Goal: Task Accomplishment & Management: Manage account settings

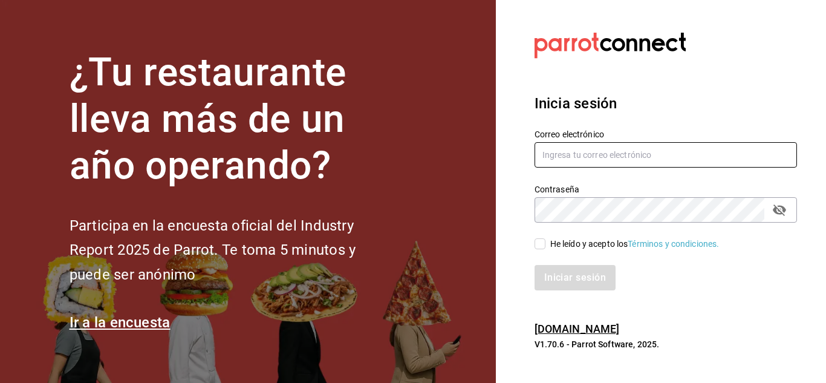
type input "[DOMAIN_NAME][EMAIL_ADDRESS][DOMAIN_NAME]"
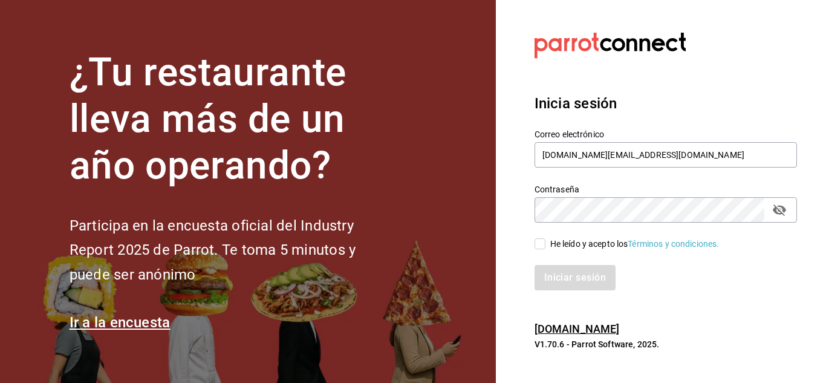
click at [568, 244] on div "He leído y acepto los Términos y condiciones." at bounding box center [634, 244] width 169 height 13
click at [546, 244] on input "He leído y acepto los Términos y condiciones." at bounding box center [540, 243] width 11 height 11
checkbox input "true"
click at [573, 282] on button "Iniciar sesión" at bounding box center [576, 277] width 82 height 25
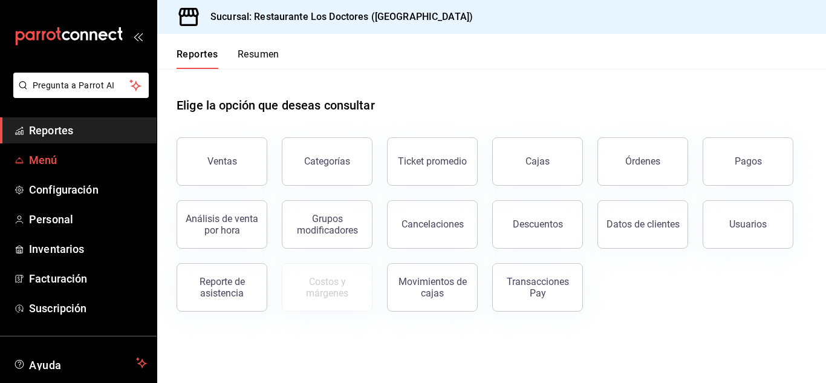
click at [86, 158] on span "Menú" at bounding box center [88, 160] width 118 height 16
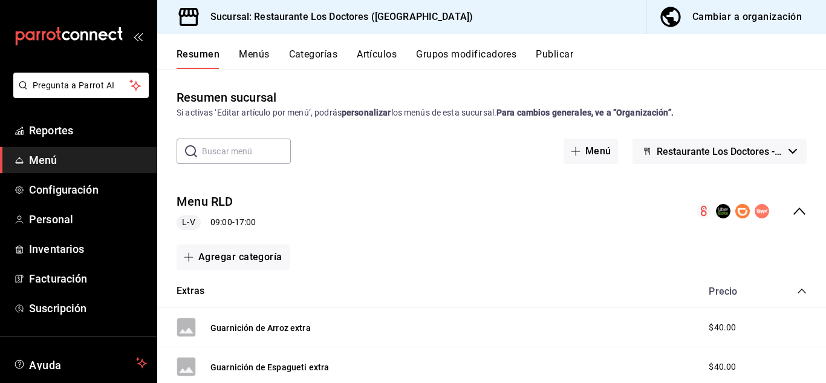
scroll to position [365, 0]
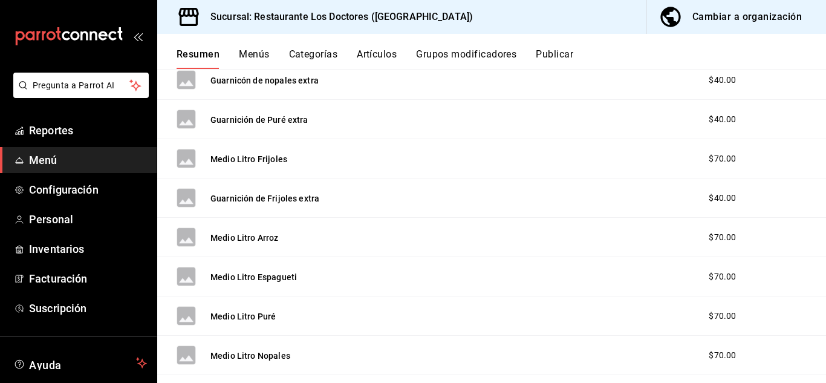
click at [316, 54] on button "Categorías" at bounding box center [313, 58] width 49 height 21
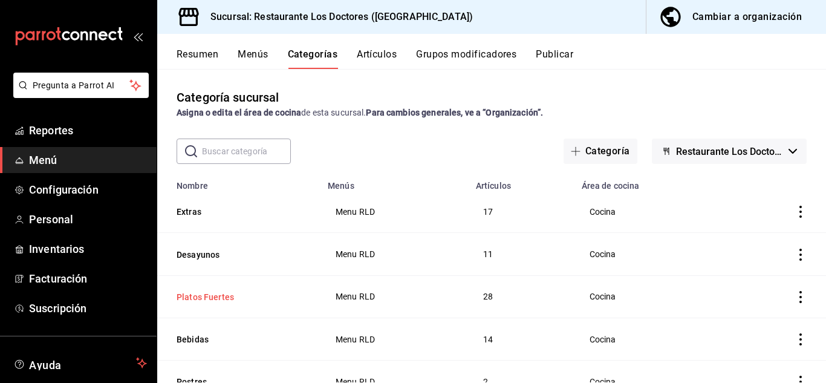
click at [209, 298] on button "Platos Fuertes" at bounding box center [237, 297] width 121 height 12
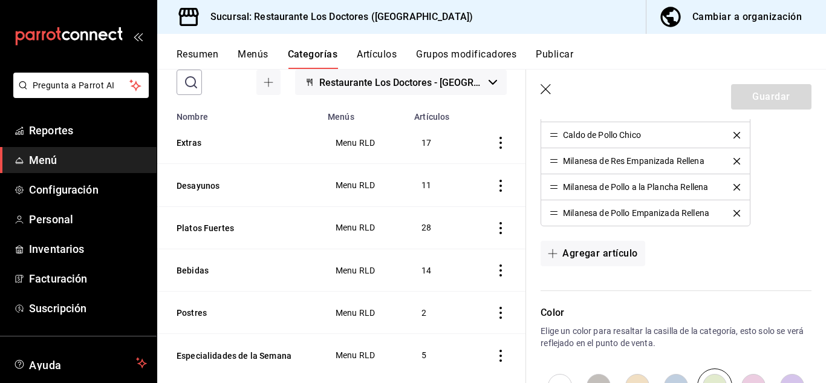
scroll to position [102, 0]
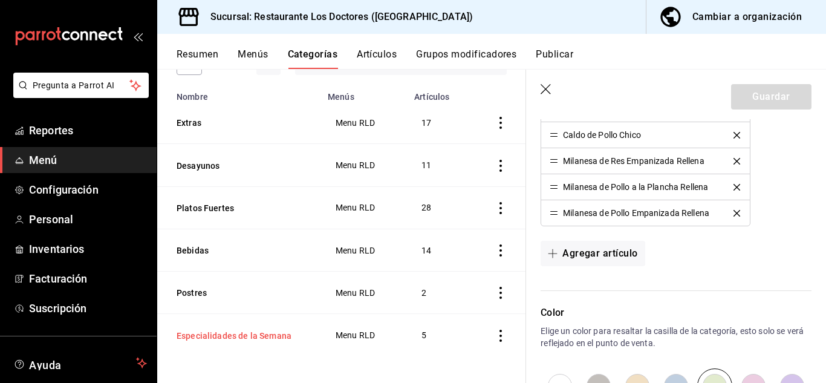
click at [262, 330] on button "Especialidades de la Semana" at bounding box center [237, 336] width 121 height 12
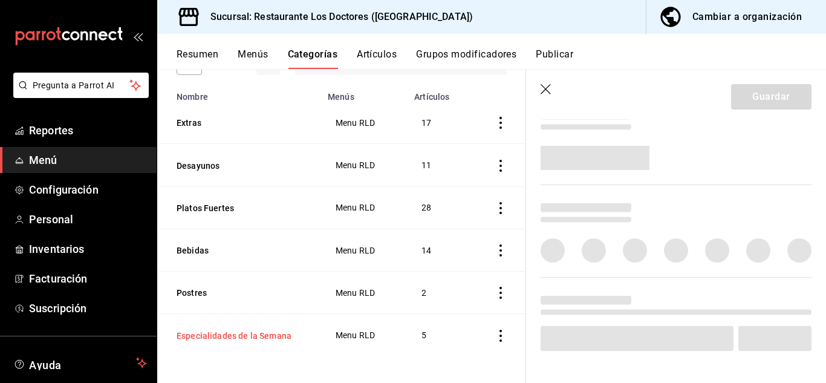
scroll to position [454, 0]
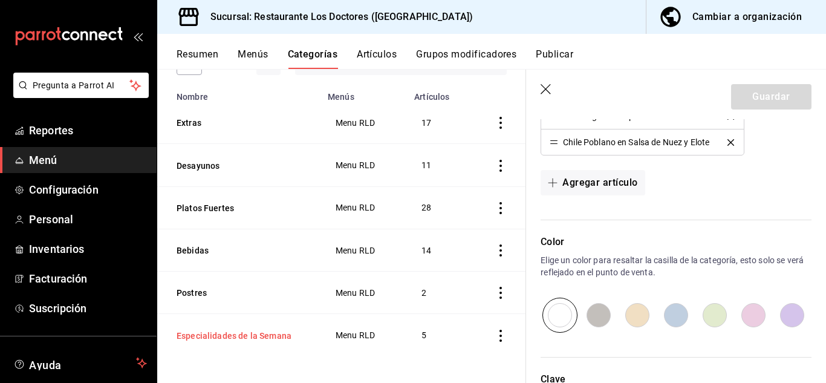
type input "7485743d-9bb1-4876-bfd2-be045ffcf3b6"
radio input "false"
radio input "true"
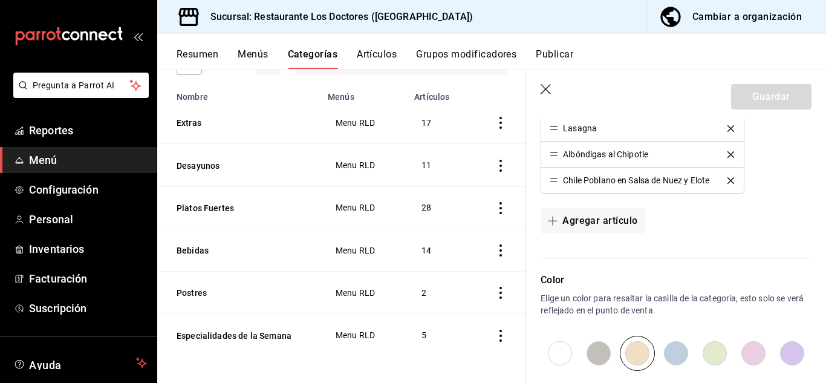
scroll to position [399, 0]
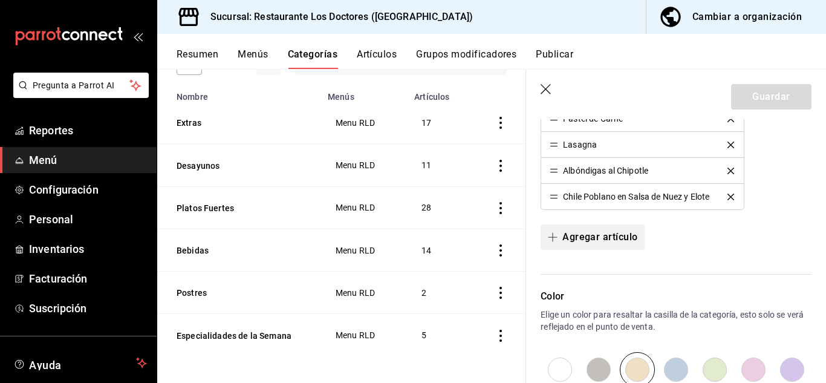
click at [572, 236] on button "Agregar artículo" at bounding box center [593, 236] width 104 height 25
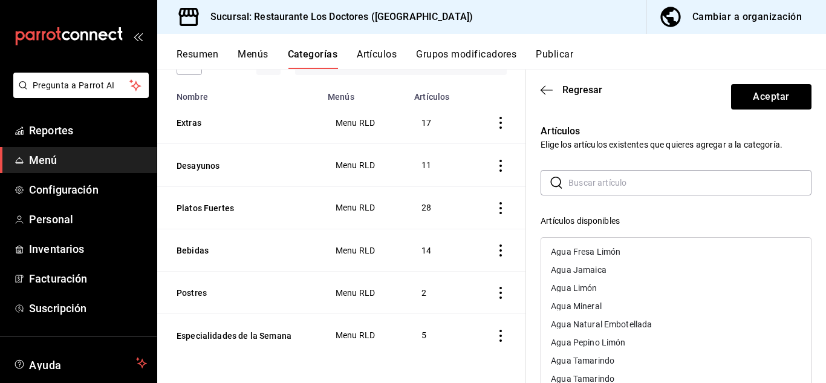
click at [572, 182] on input "text" at bounding box center [690, 183] width 243 height 24
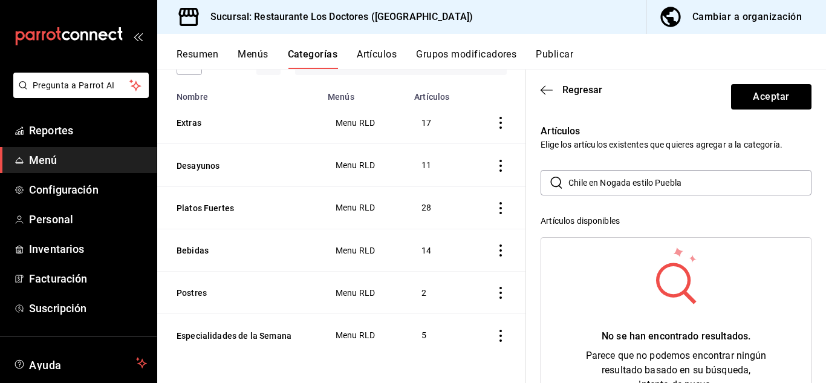
click at [642, 182] on input "Chile en Nogada estilo Puebla" at bounding box center [690, 183] width 243 height 24
type input "Chile en Nogada estilo Puebla"
drag, startPoint x: 642, startPoint y: 182, endPoint x: 634, endPoint y: 206, distance: 25.3
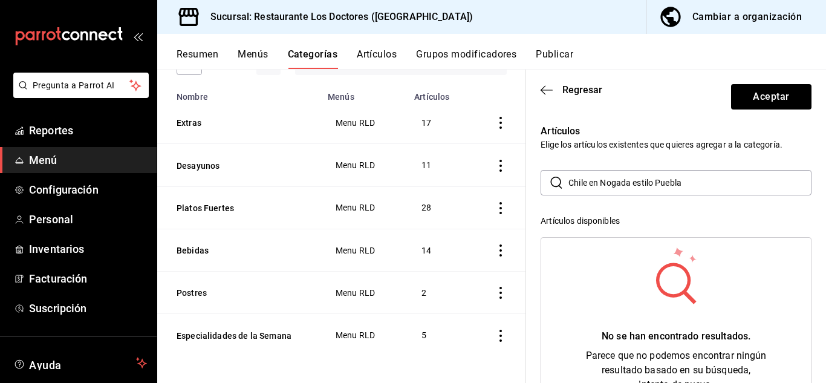
click at [634, 206] on div "​ [GEOGRAPHIC_DATA] en Nogada estilo Puebla ​ Artículos disponibles No se han e…" at bounding box center [676, 386] width 271 height 432
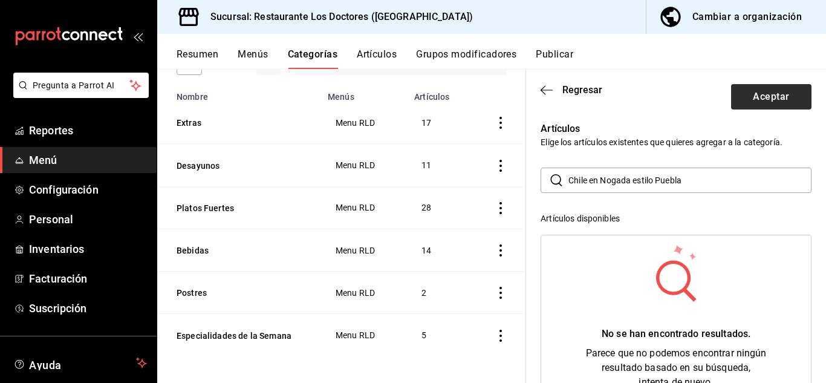
scroll to position [0, 0]
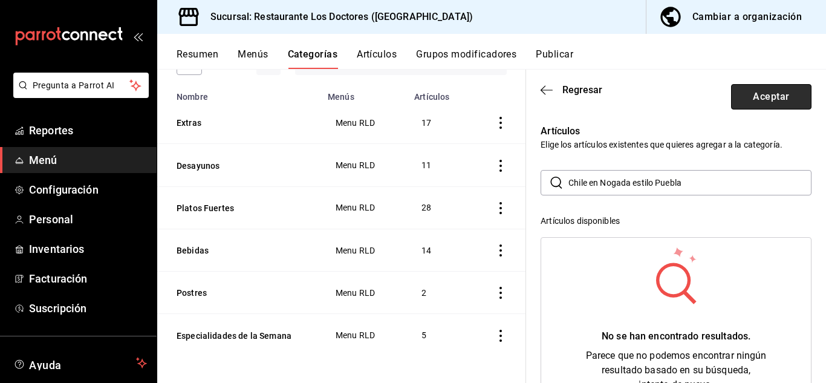
click at [761, 98] on button "Aceptar" at bounding box center [771, 96] width 80 height 25
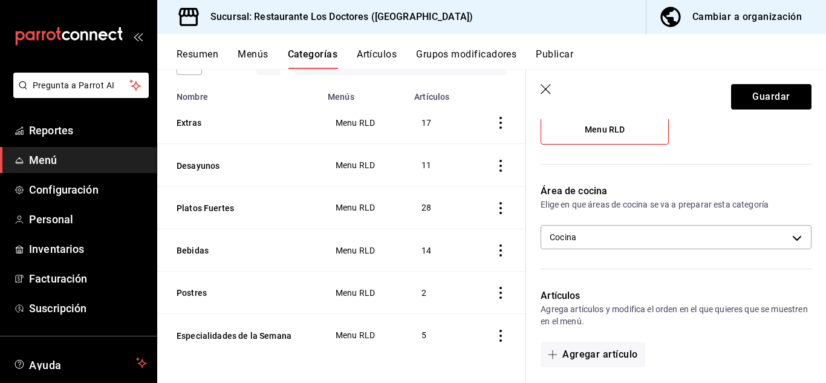
scroll to position [138, 0]
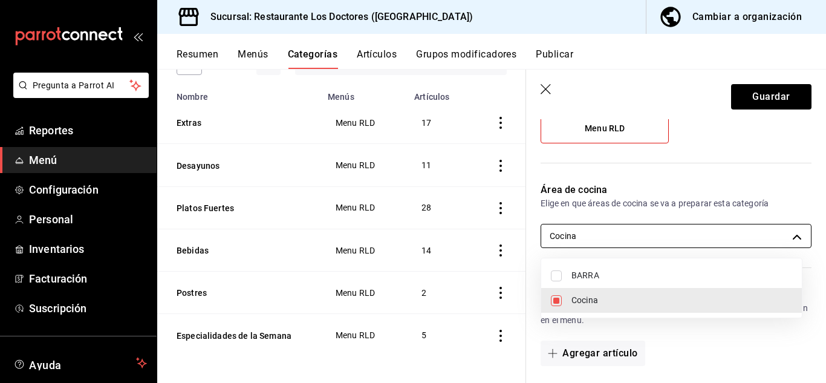
click at [704, 245] on body "Pregunta a Parrot AI Reportes Menú Configuración Personal Inventarios Facturaci…" at bounding box center [413, 191] width 826 height 383
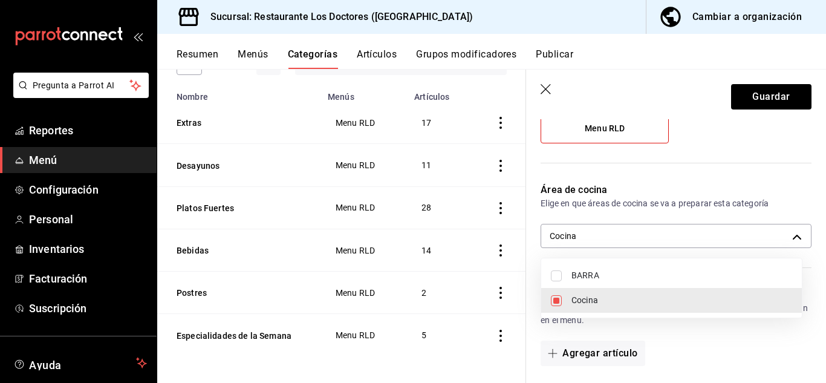
click at [555, 276] on input "checkbox" at bounding box center [556, 275] width 11 height 11
checkbox input "true"
type input "7485743d-9bb1-4876-bfd2-be045ffcf3b6,106ca80d-9e49-4e26-a2ca-8ef030ae43a1"
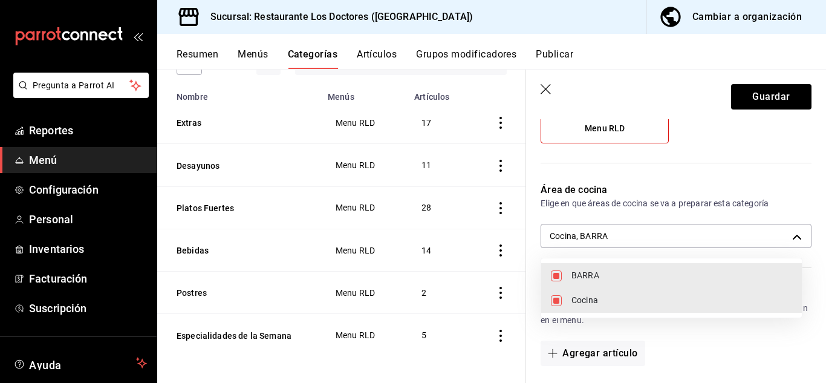
drag, startPoint x: 821, startPoint y: 200, endPoint x: 812, endPoint y: 111, distance: 90.0
click at [812, 111] on div at bounding box center [413, 191] width 826 height 383
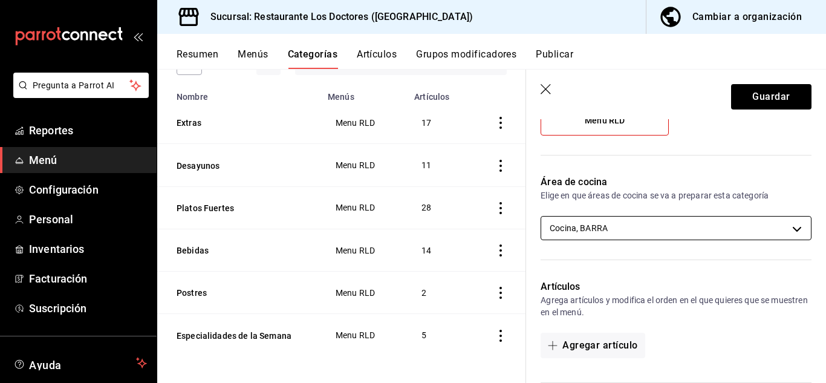
scroll to position [0, 0]
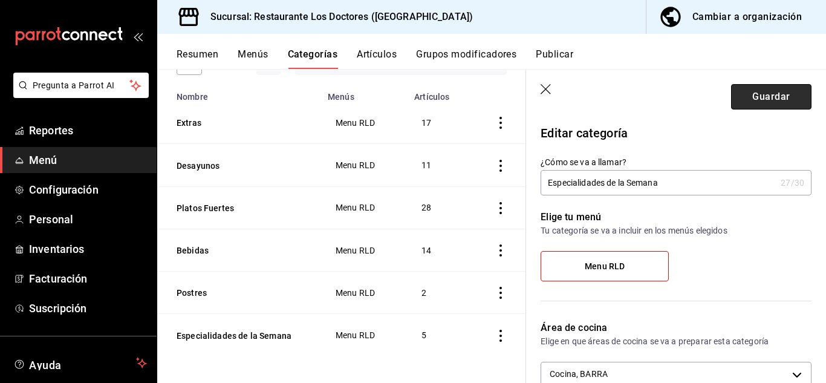
click at [766, 95] on button "Guardar" at bounding box center [771, 96] width 80 height 25
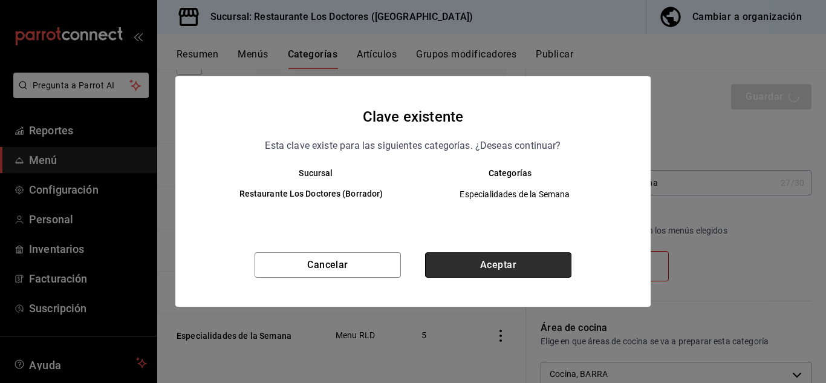
click at [459, 264] on button "Aceptar" at bounding box center [498, 264] width 146 height 25
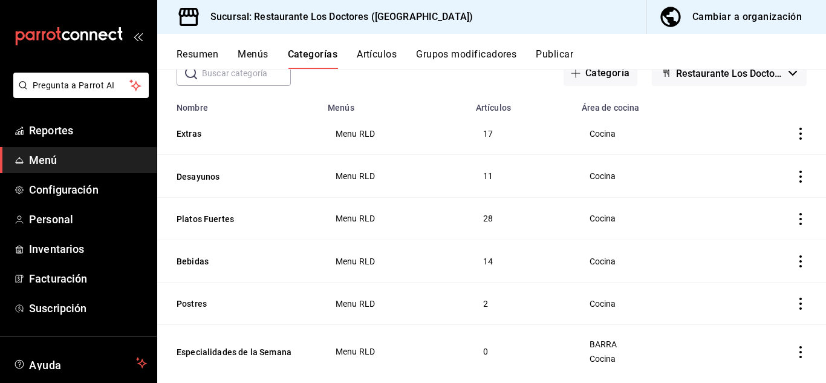
scroll to position [100, 0]
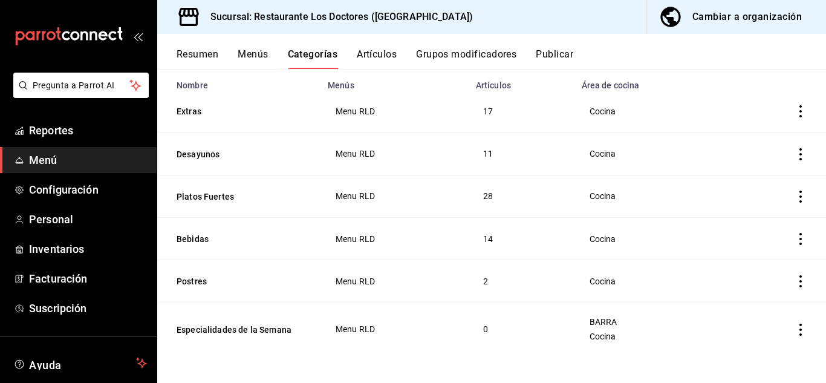
click at [795, 328] on icon "actions" at bounding box center [801, 330] width 12 height 12
click at [748, 301] on span "Editar" at bounding box center [755, 301] width 31 height 13
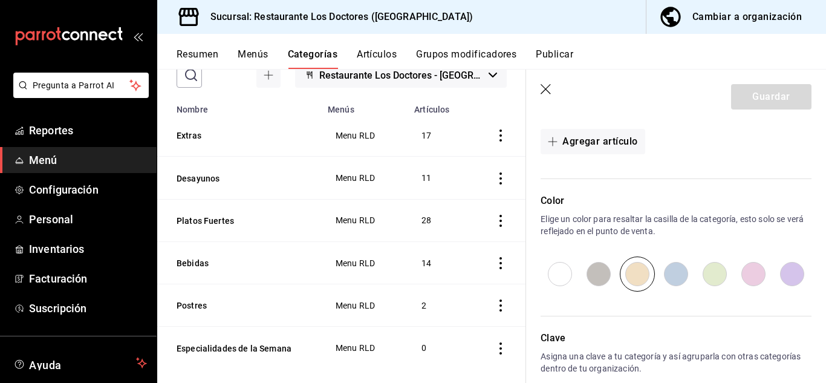
scroll to position [411, 0]
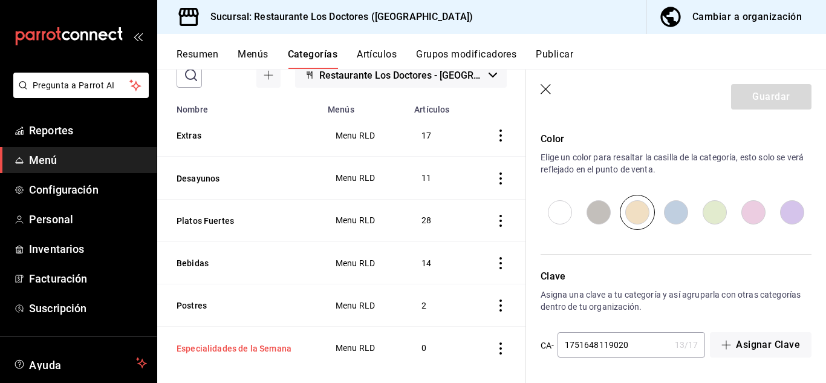
click at [266, 345] on button "Especialidades de la Semana" at bounding box center [237, 348] width 121 height 12
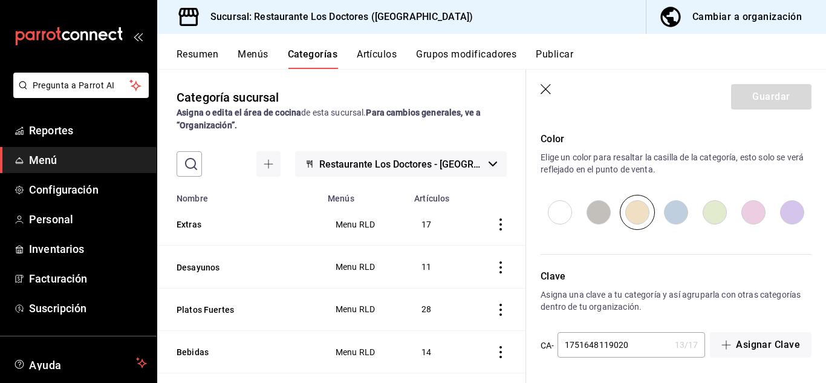
scroll to position [102, 0]
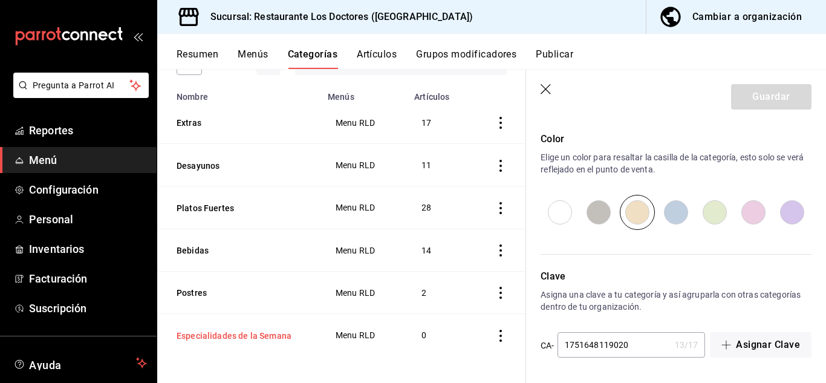
click at [274, 332] on button "Especialidades de la Semana" at bounding box center [237, 336] width 121 height 12
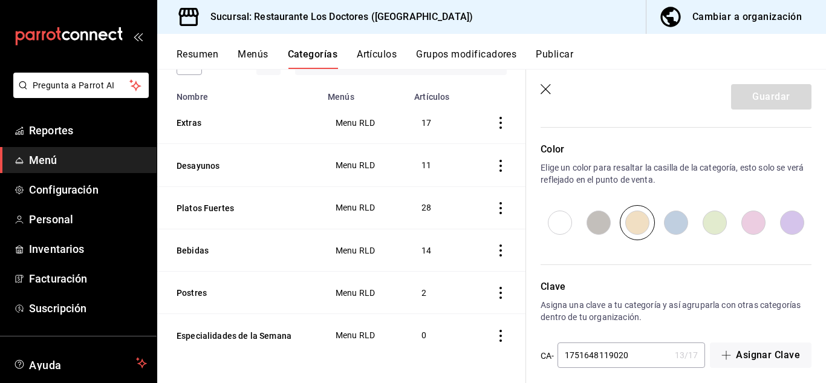
scroll to position [411, 0]
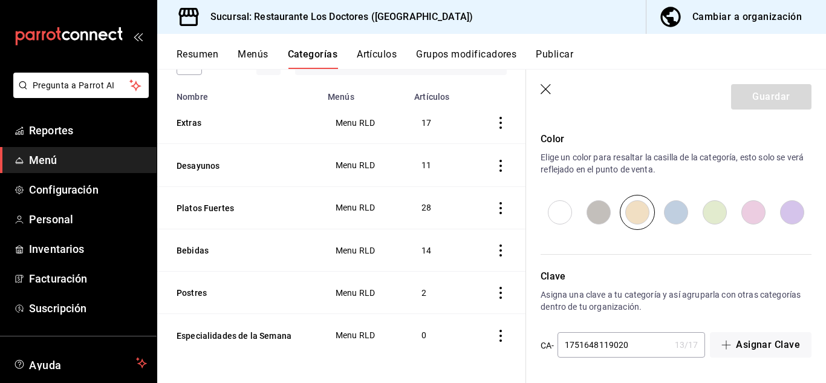
click at [500, 333] on icon "actions" at bounding box center [501, 336] width 2 height 12
click at [448, 301] on span "Editar" at bounding box center [455, 301] width 31 height 13
click at [381, 55] on button "Artículos" at bounding box center [377, 58] width 40 height 21
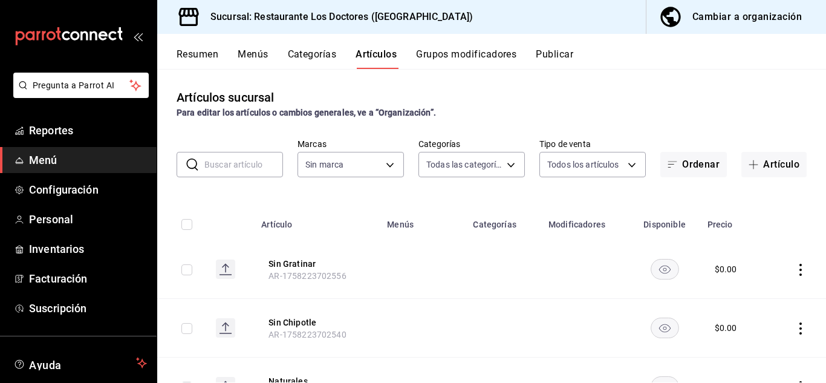
type input "112654bd-fa99-4262-a923-ef79bb8ad4bd,f0cfff11-ebac-47df-a9c2-480b83bfc72e,38dc8…"
type input "269702e0-5912-4416-965b-3ce4215a42b7"
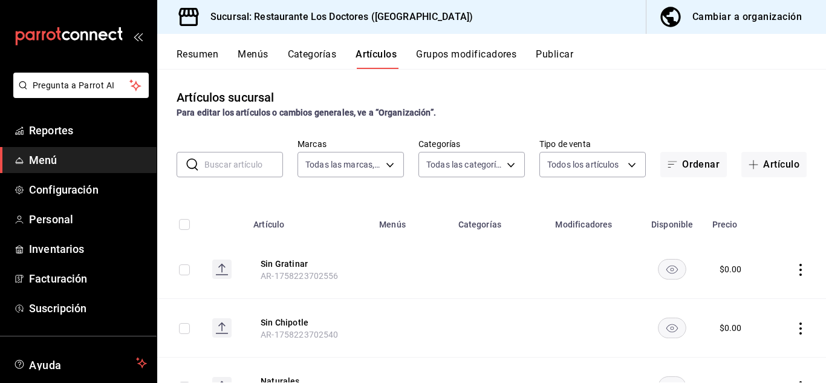
click at [311, 51] on button "Categorías" at bounding box center [312, 58] width 49 height 21
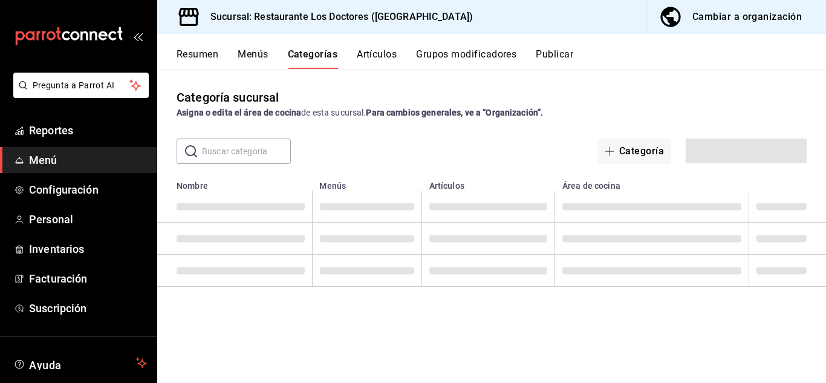
click at [459, 57] on button "Grupos modificadores" at bounding box center [466, 58] width 100 height 21
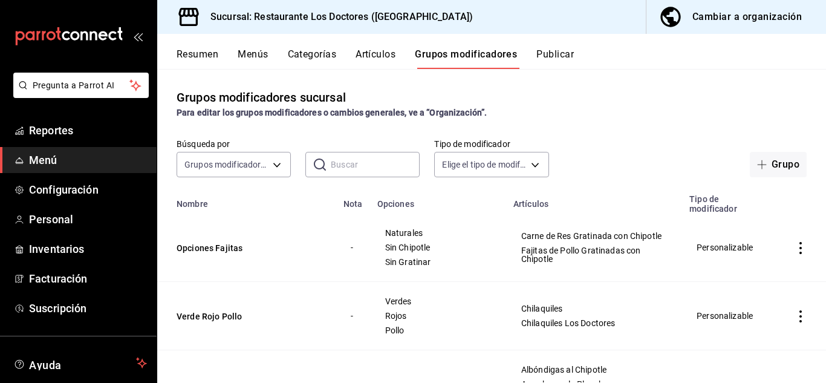
click at [339, 174] on input "text" at bounding box center [375, 164] width 89 height 24
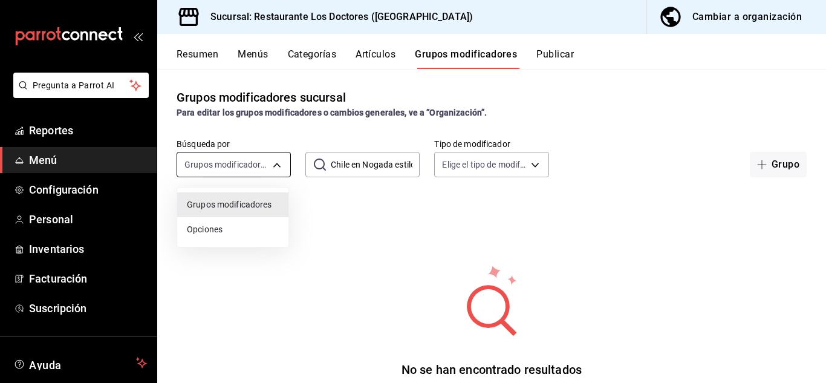
click at [236, 166] on body "Pregunta a Parrot AI Reportes Menú Configuración Personal Inventarios Facturaci…" at bounding box center [413, 191] width 826 height 383
click at [227, 206] on span "Grupos modificadores" at bounding box center [233, 204] width 92 height 13
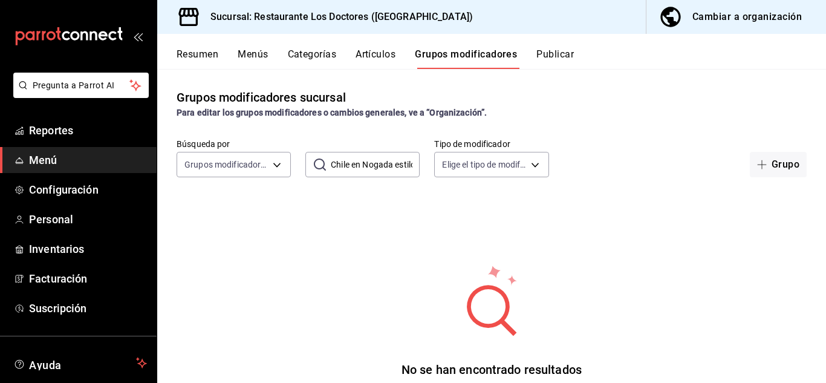
click at [355, 169] on input "Chile en Nogada estilo Puebla" at bounding box center [375, 164] width 89 height 24
type input "C"
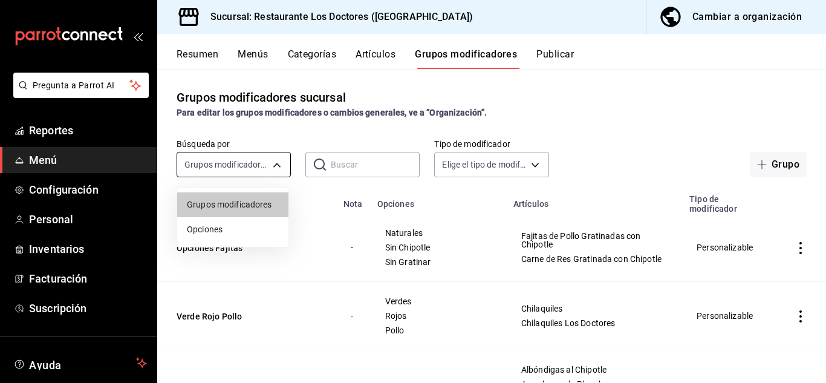
click at [213, 162] on body "Pregunta a Parrot AI Reportes Menú Configuración Personal Inventarios Facturaci…" at bounding box center [413, 191] width 826 height 383
click at [203, 229] on span "Opciones" at bounding box center [233, 229] width 92 height 13
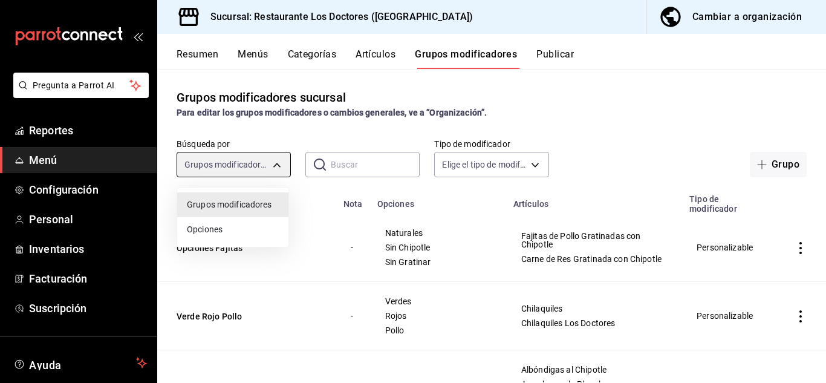
type input "OPTION"
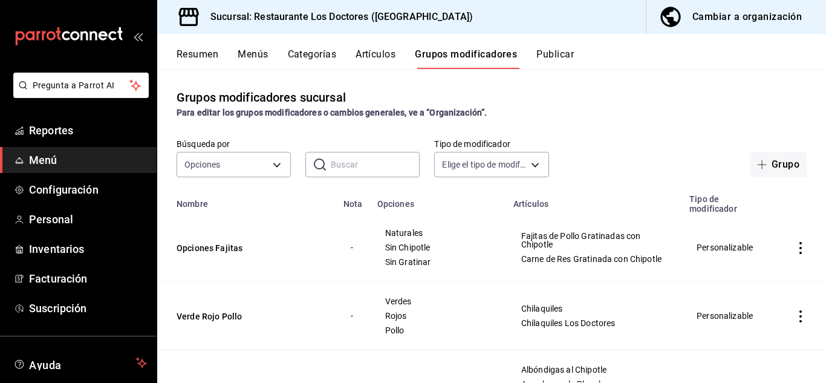
click at [321, 53] on button "Categorías" at bounding box center [312, 58] width 49 height 21
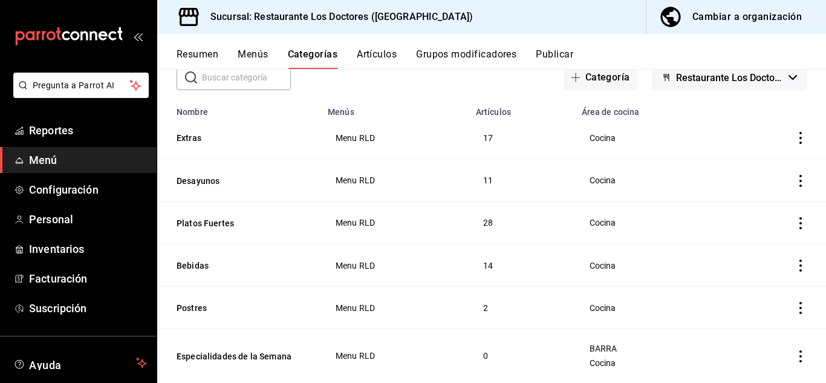
scroll to position [100, 0]
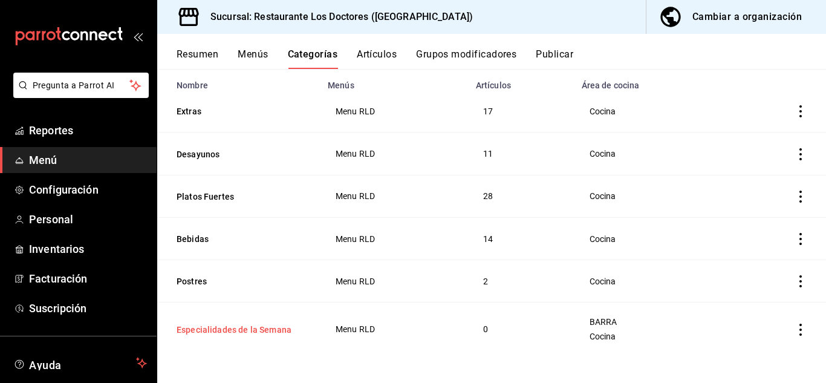
click at [284, 327] on button "Especialidades de la Semana" at bounding box center [237, 330] width 121 height 12
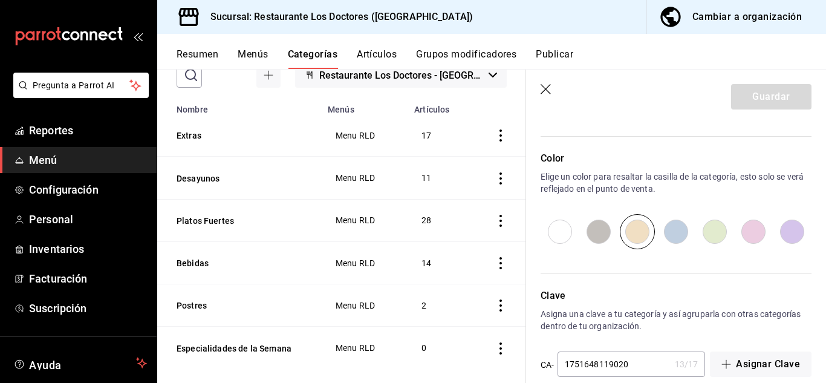
scroll to position [411, 0]
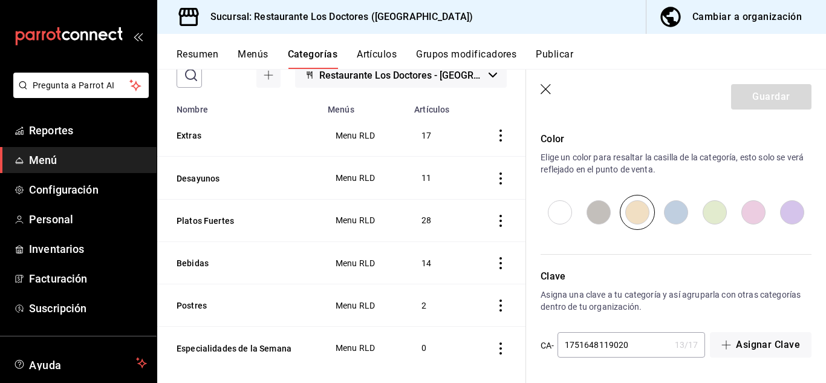
click at [421, 345] on td "0" at bounding box center [438, 348] width 62 height 42
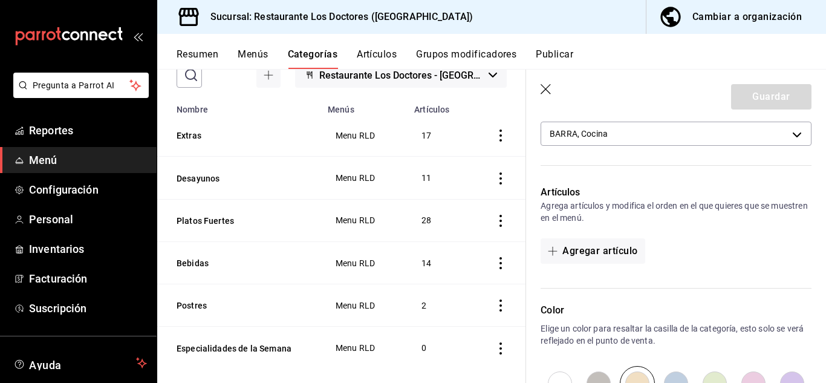
scroll to position [348, 0]
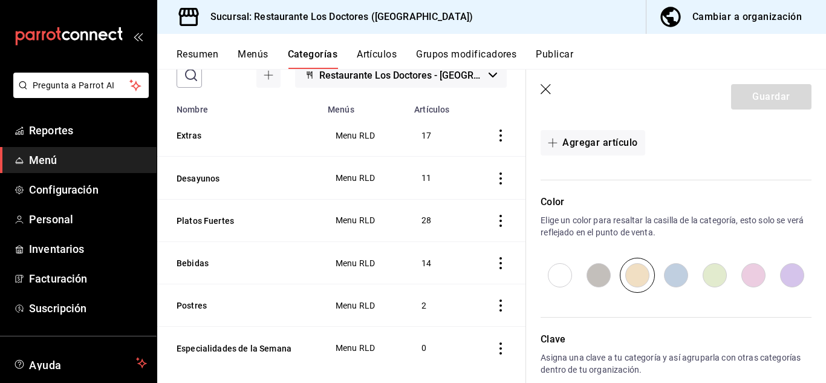
click at [368, 59] on button "Artículos" at bounding box center [377, 58] width 40 height 21
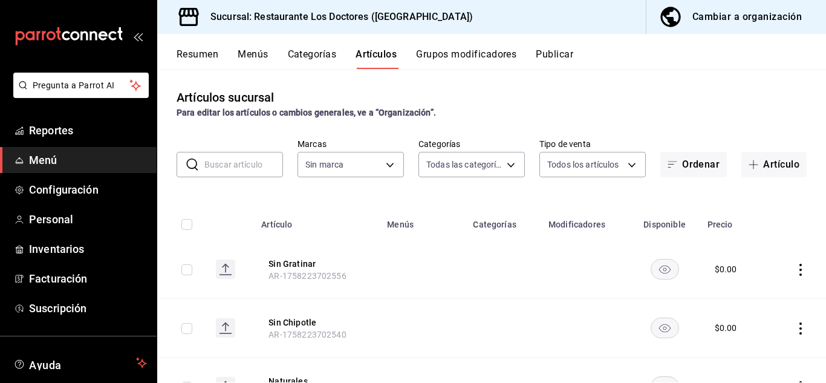
type input "112654bd-fa99-4262-a923-ef79bb8ad4bd,f0cfff11-ebac-47df-a9c2-480b83bfc72e,38dc8…"
type input "269702e0-5912-4416-965b-3ce4215a42b7"
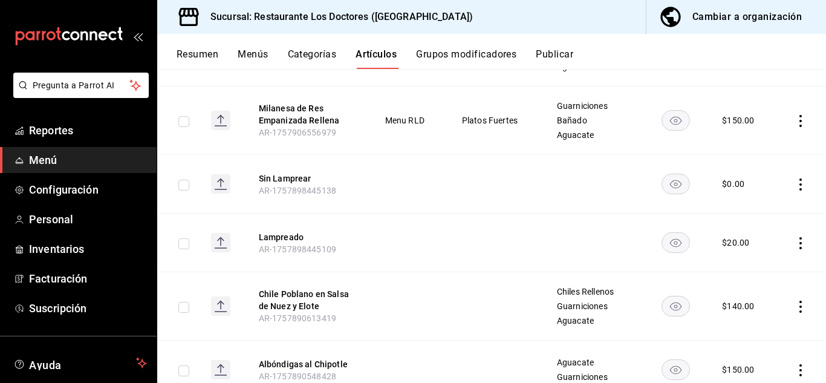
scroll to position [2432, 0]
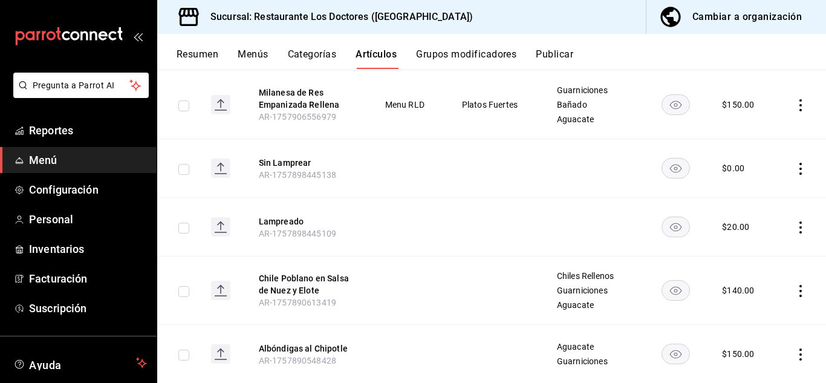
click at [795, 285] on icon "actions" at bounding box center [801, 291] width 12 height 12
click at [750, 302] on span "Editar" at bounding box center [755, 301] width 31 height 13
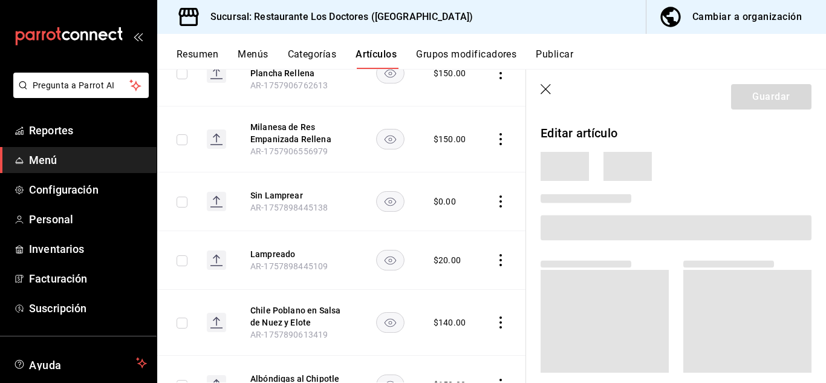
scroll to position [2426, 0]
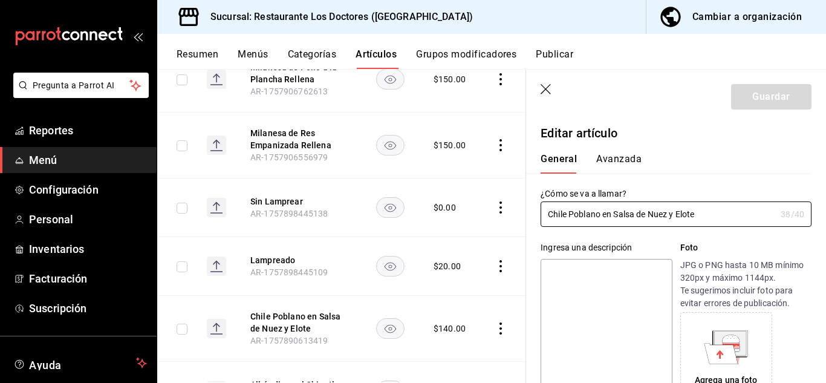
type input "$140.00"
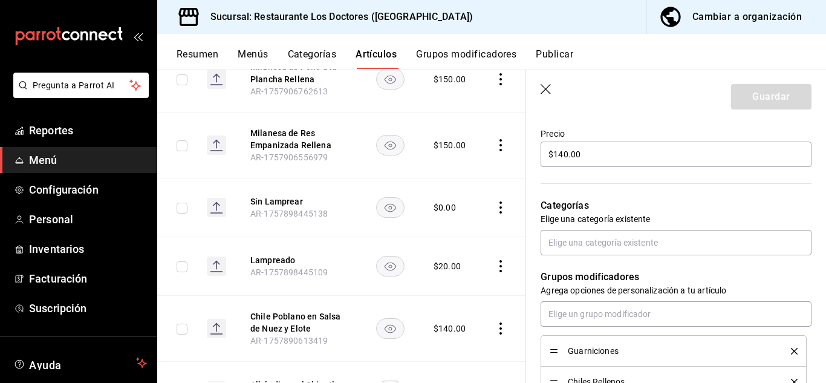
scroll to position [360, 0]
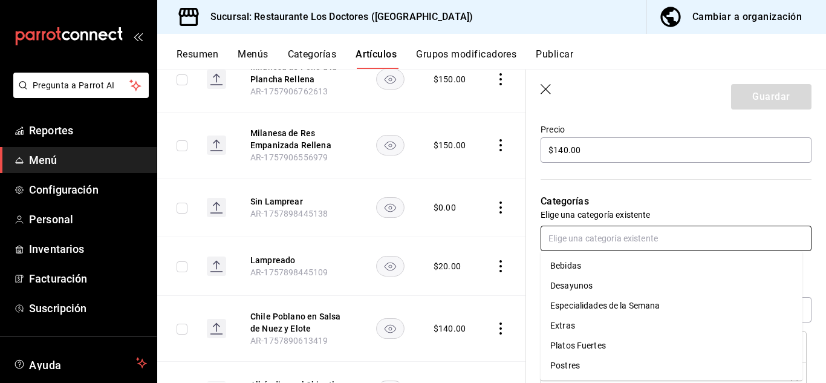
click at [625, 242] on input "text" at bounding box center [676, 238] width 271 height 25
click at [621, 309] on li "Especialidades de la Semana" at bounding box center [672, 306] width 262 height 20
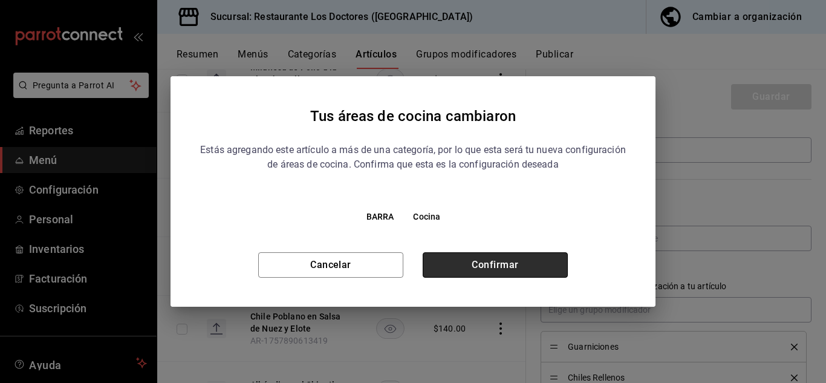
click at [520, 269] on button "Confirmar" at bounding box center [495, 264] width 145 height 25
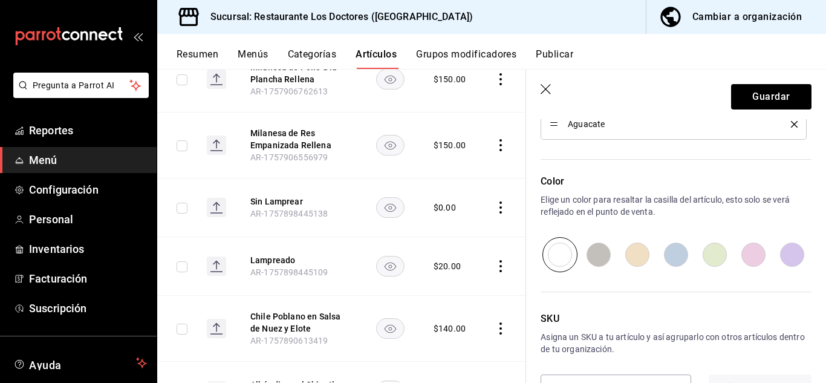
scroll to position [726, 0]
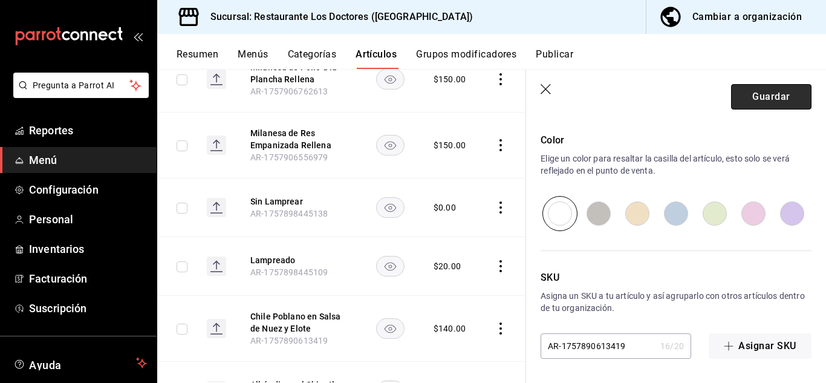
click at [748, 92] on button "Guardar" at bounding box center [771, 96] width 80 height 25
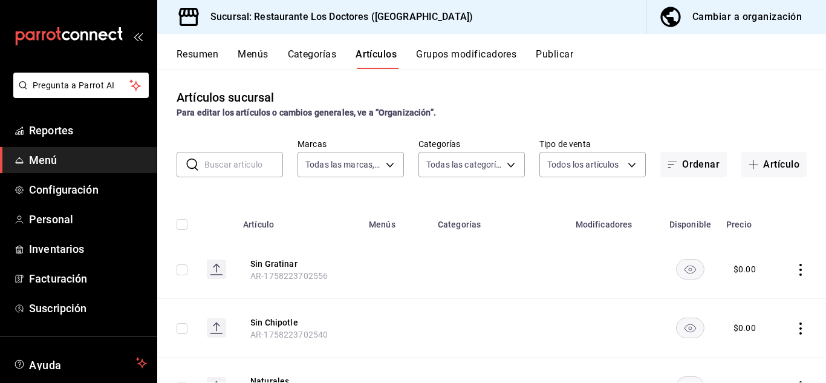
click at [241, 165] on input "text" at bounding box center [243, 164] width 79 height 24
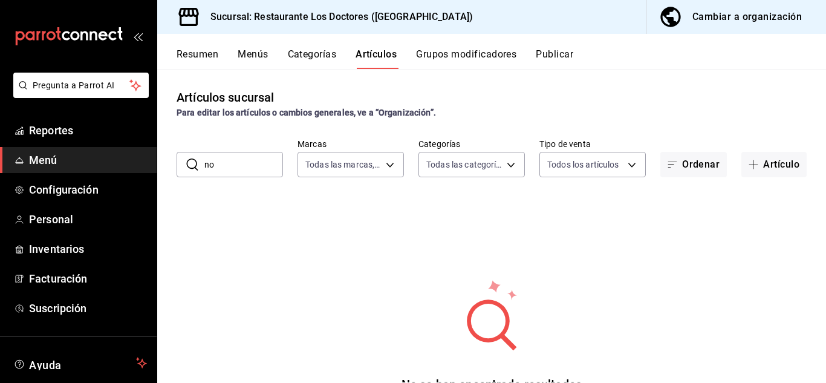
type input "n"
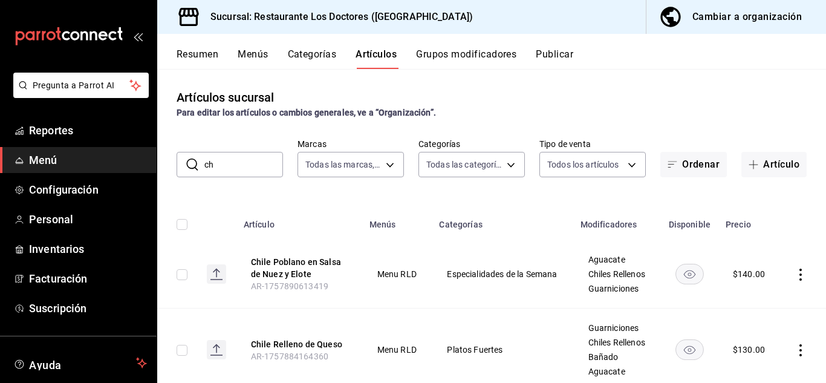
type input "c"
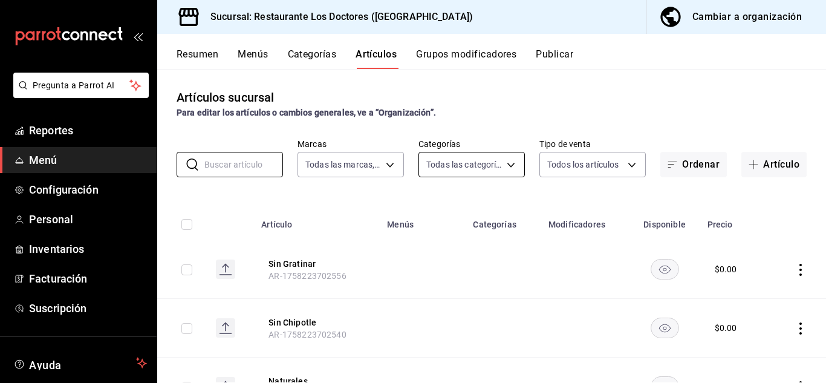
click at [461, 168] on body "Pregunta a Parrot AI Reportes Menú Configuración Personal Inventarios Facturaci…" at bounding box center [413, 191] width 826 height 383
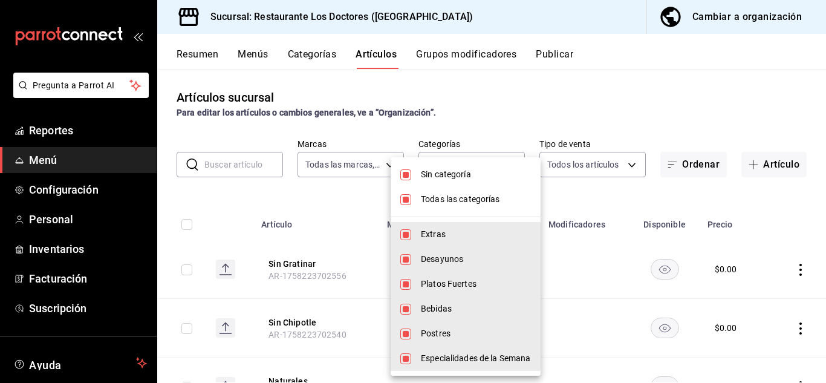
click at [454, 132] on div at bounding box center [413, 191] width 826 height 383
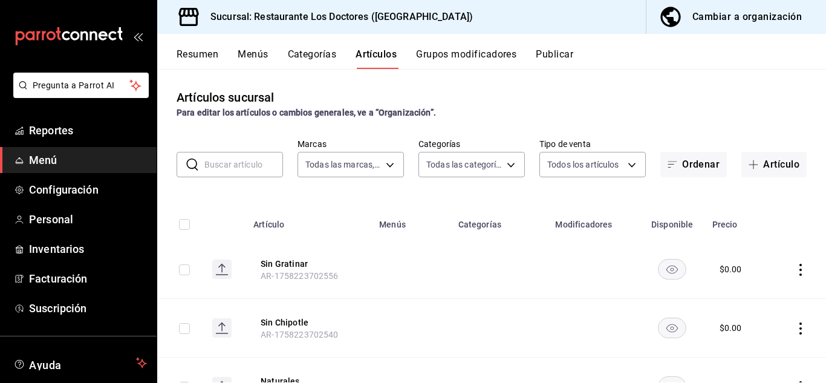
click at [309, 53] on button "Categorías" at bounding box center [312, 58] width 49 height 21
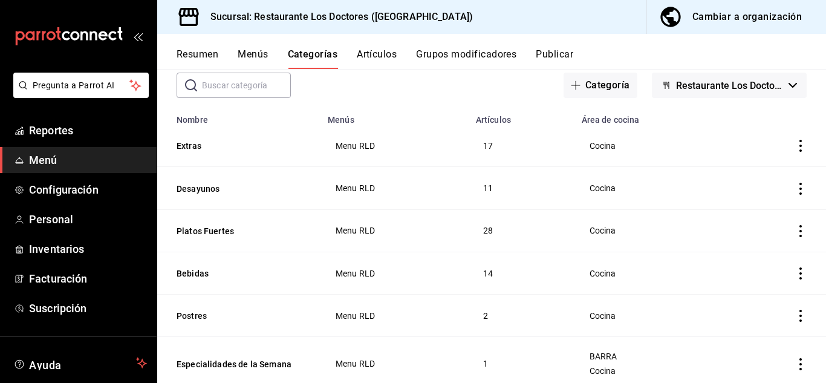
scroll to position [100, 0]
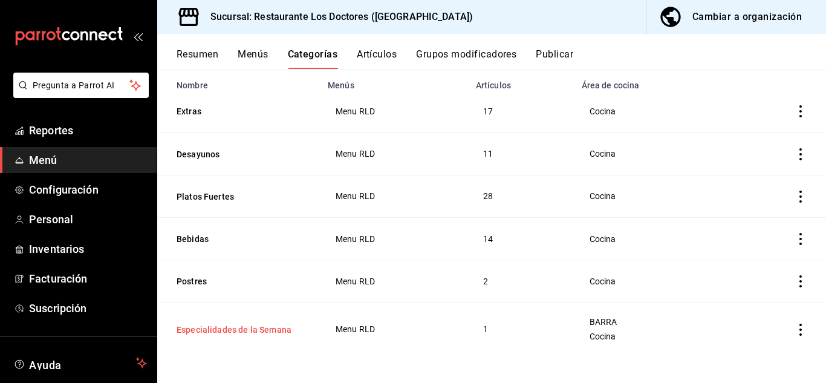
click at [261, 327] on button "Especialidades de la Semana" at bounding box center [237, 330] width 121 height 12
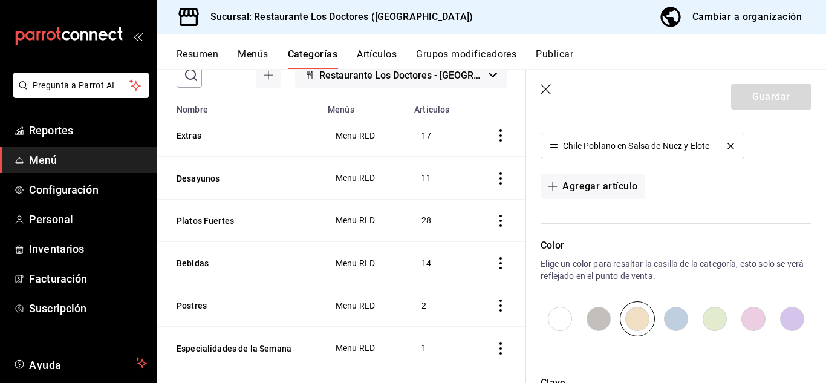
scroll to position [340, 0]
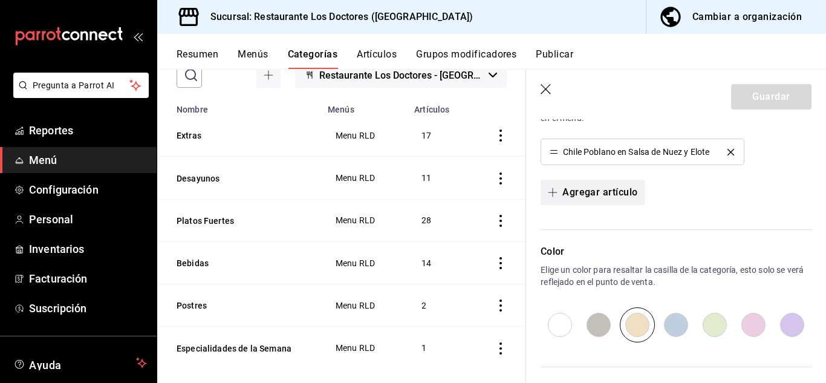
click at [596, 189] on button "Agregar artículo" at bounding box center [593, 192] width 104 height 25
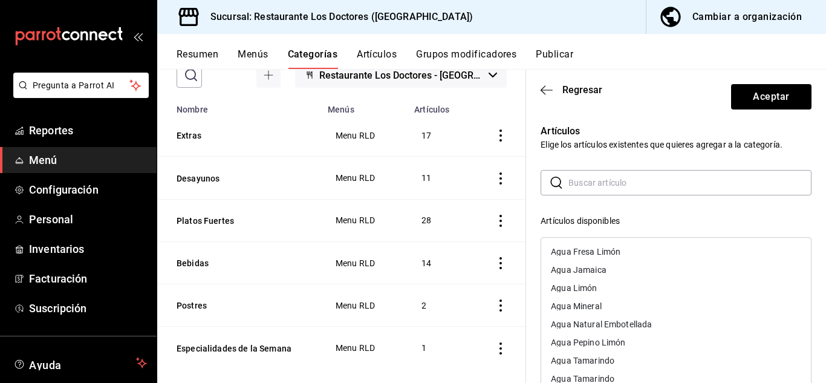
click at [685, 183] on input "text" at bounding box center [690, 183] width 243 height 24
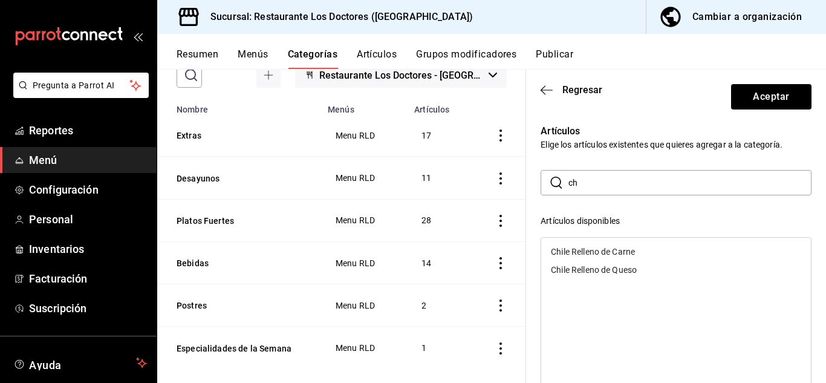
type input "c"
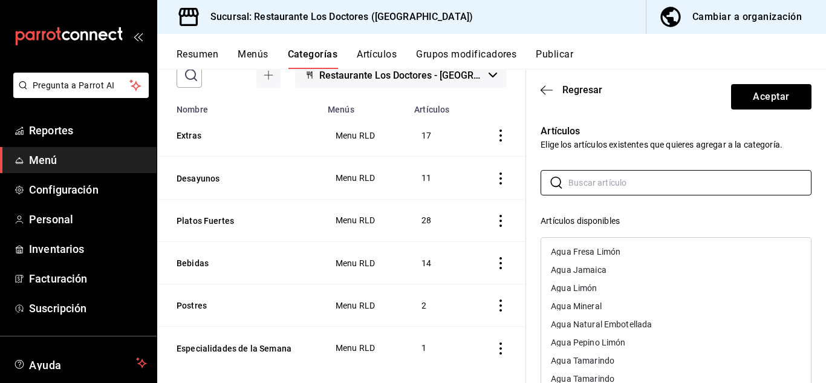
click at [636, 122] on div "Artículos Elige los artículos existentes que quieres agregar a la categoría. ​ …" at bounding box center [668, 355] width 285 height 492
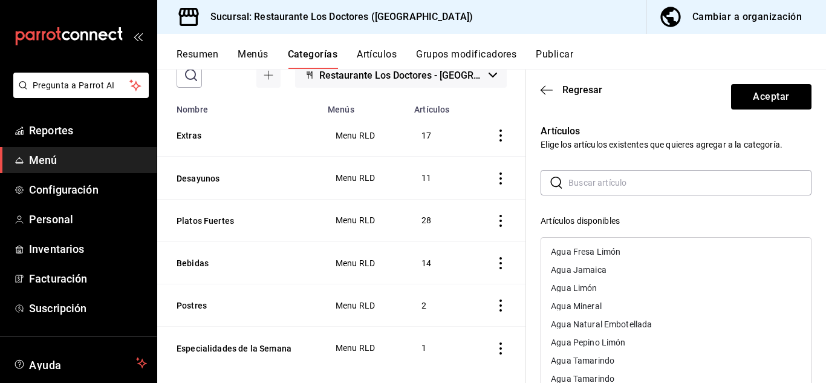
click at [512, 106] on th "categoriesTable" at bounding box center [497, 105] width 57 height 17
click at [383, 50] on button "Artículos" at bounding box center [377, 58] width 40 height 21
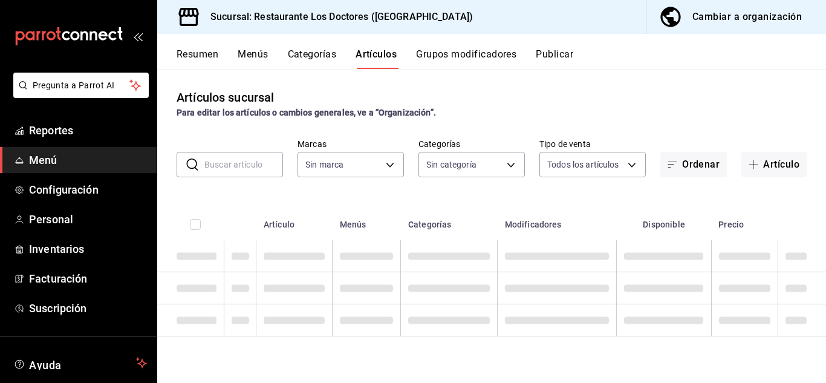
click at [243, 165] on input "text" at bounding box center [243, 164] width 79 height 24
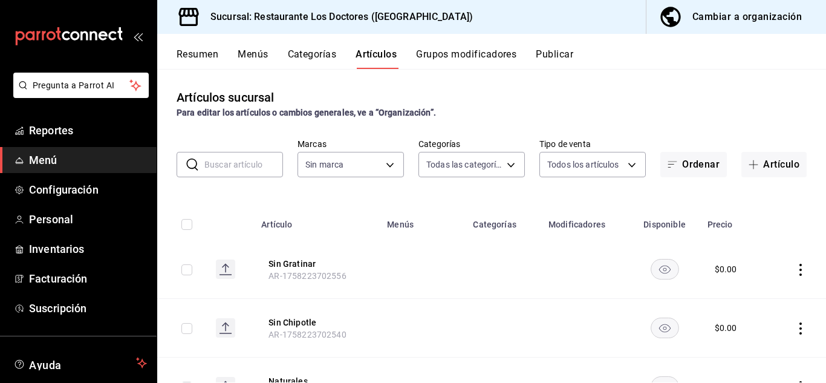
type input "112654bd-fa99-4262-a923-ef79bb8ad4bd,f0cfff11-ebac-47df-a9c2-480b83bfc72e,38dc8…"
type input "269702e0-5912-4416-965b-3ce4215a42b7"
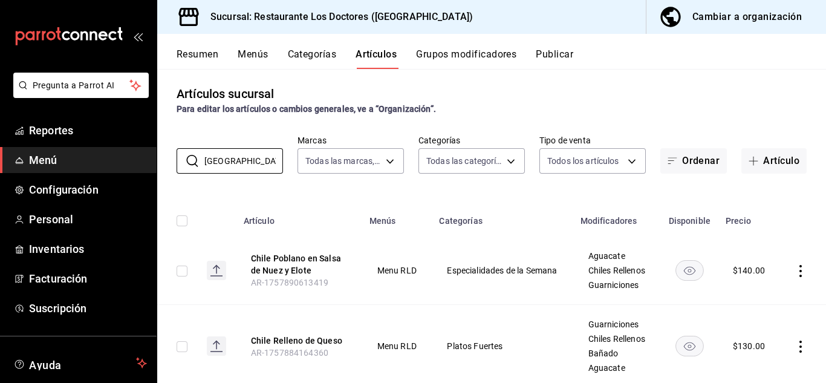
scroll to position [1, 0]
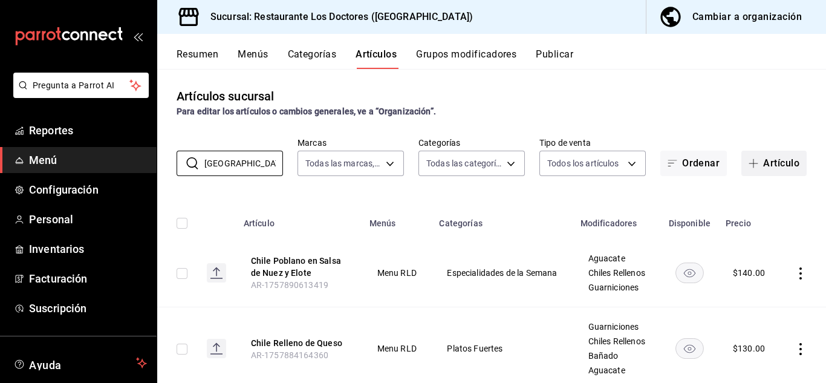
type input "[GEOGRAPHIC_DATA]"
click at [759, 165] on button "Artículo" at bounding box center [773, 163] width 65 height 25
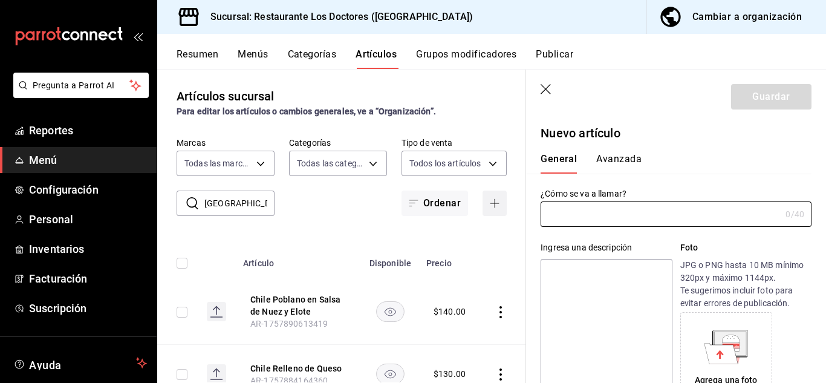
type input "AR-1758310959570"
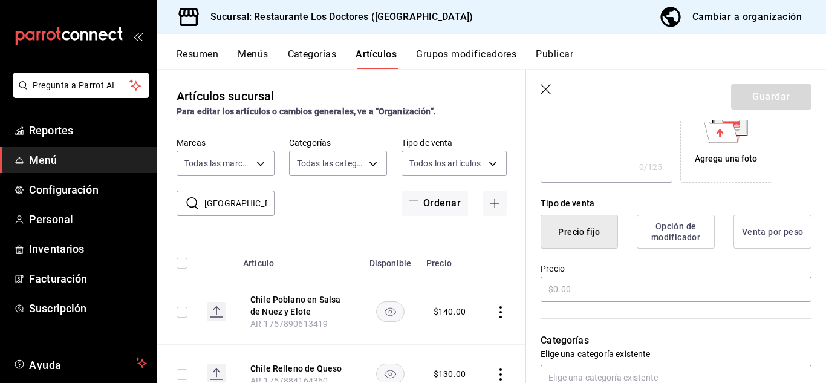
scroll to position [225, 0]
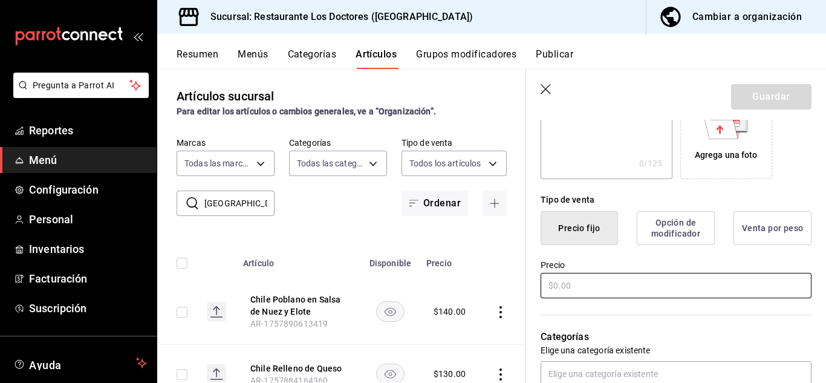
type input "Chile en Nogada estilo Puebla"
click at [587, 279] on input "text" at bounding box center [676, 285] width 271 height 25
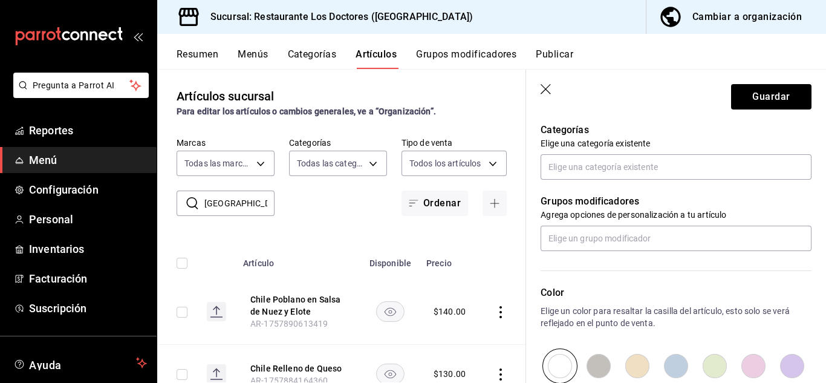
scroll to position [424, 0]
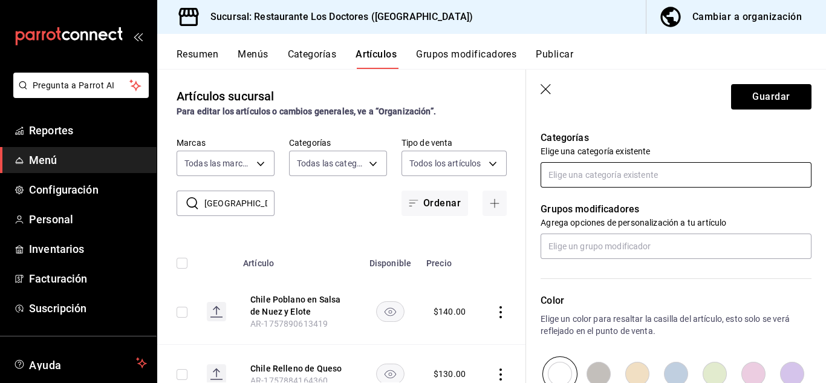
type input "$220.00"
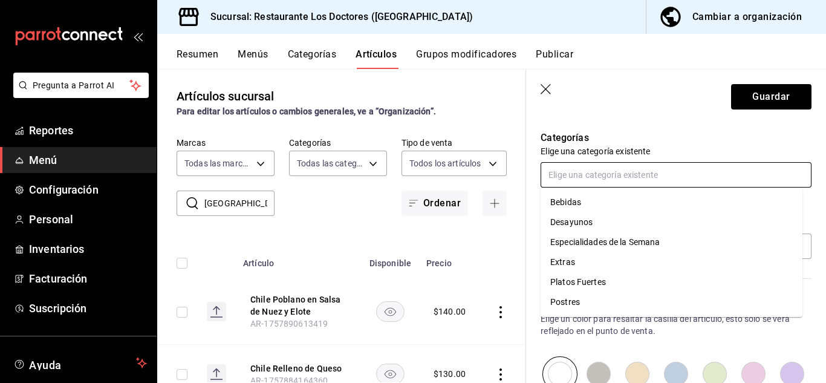
click at [619, 173] on input "text" at bounding box center [676, 174] width 271 height 25
click at [619, 243] on li "Especialidades de la Semana" at bounding box center [672, 242] width 262 height 20
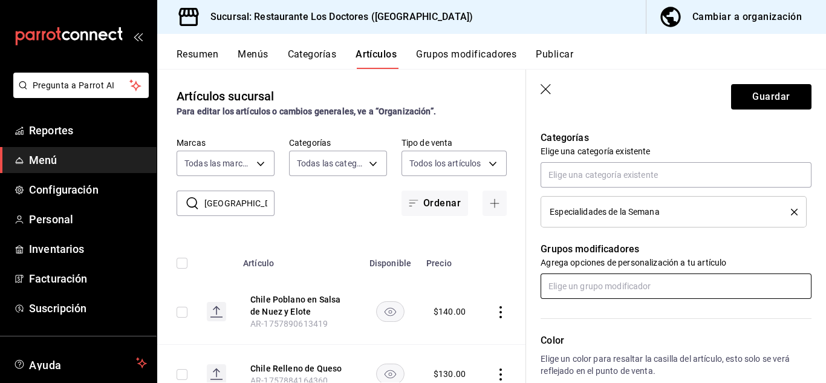
click at [668, 281] on input "text" at bounding box center [676, 285] width 271 height 25
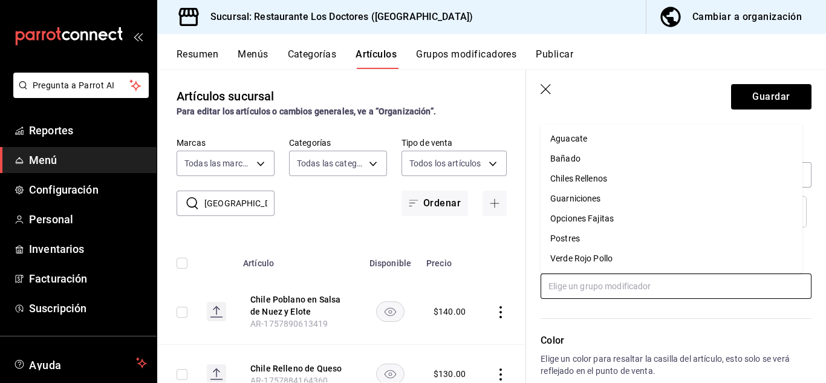
click at [668, 281] on input "text" at bounding box center [676, 285] width 271 height 25
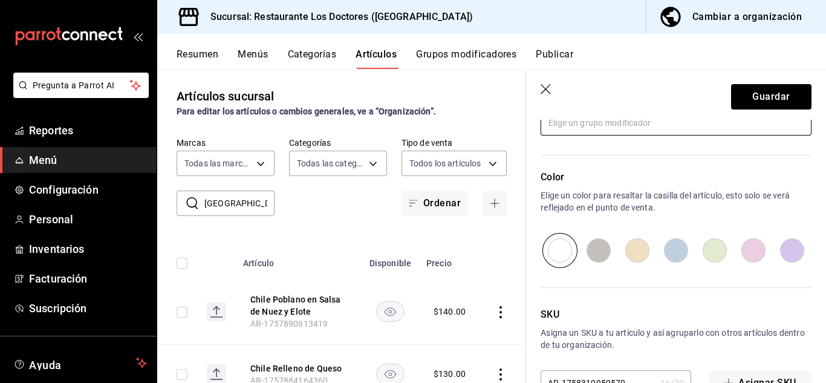
scroll to position [624, 0]
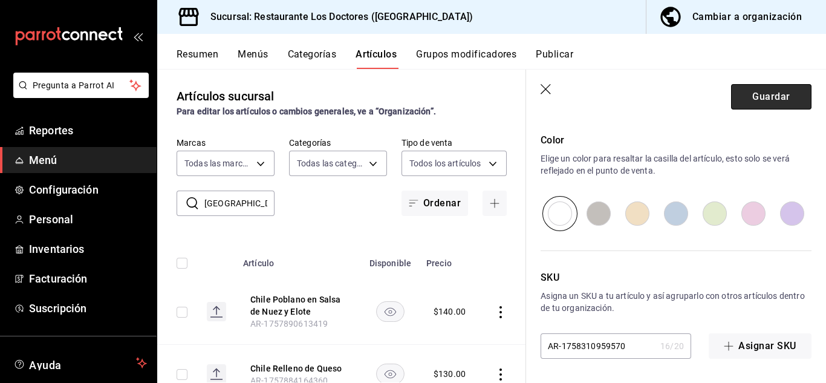
click at [745, 97] on button "Guardar" at bounding box center [771, 96] width 80 height 25
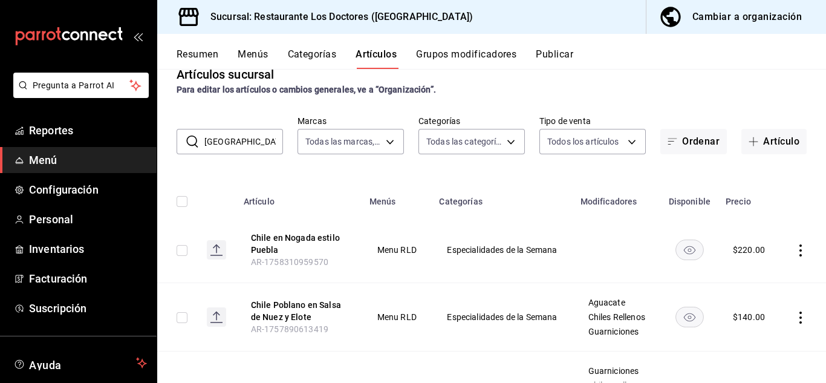
scroll to position [19, 0]
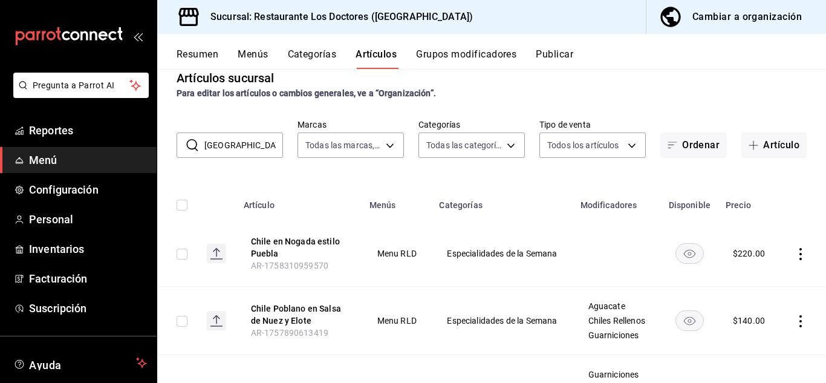
click at [232, 149] on input "[GEOGRAPHIC_DATA]" at bounding box center [243, 145] width 79 height 24
type input "c"
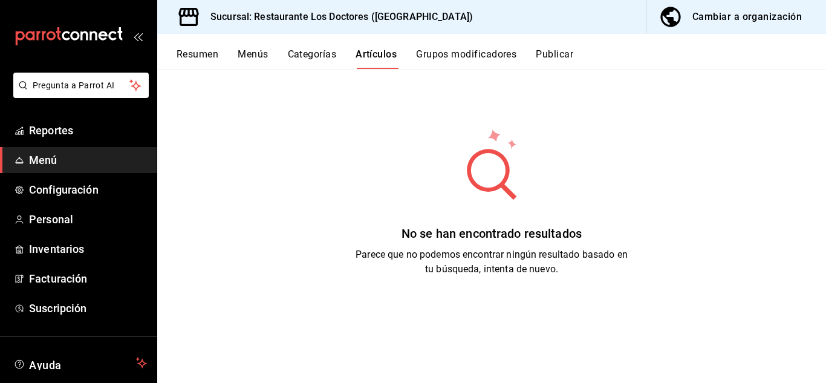
scroll to position [0, 0]
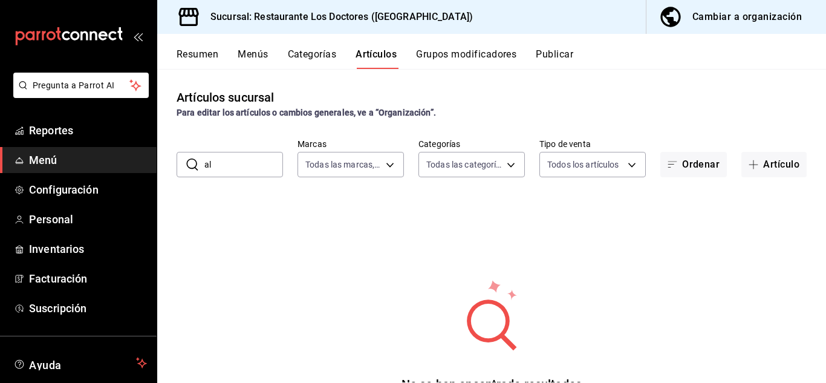
type input "a"
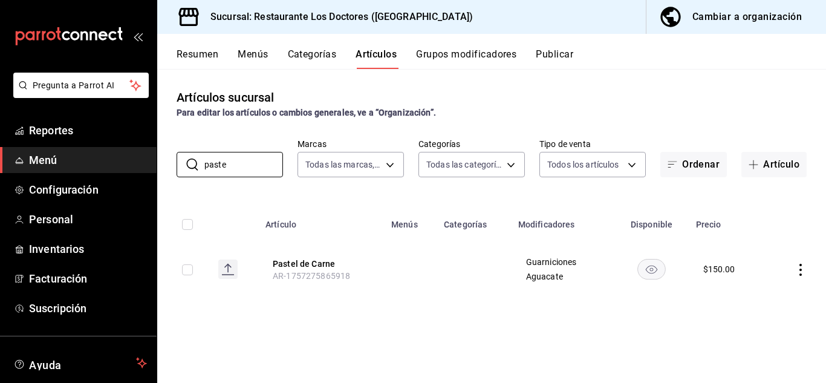
type input "paste"
click at [801, 272] on icon "actions" at bounding box center [801, 270] width 12 height 12
click at [757, 299] on span "Editar" at bounding box center [764, 297] width 31 height 13
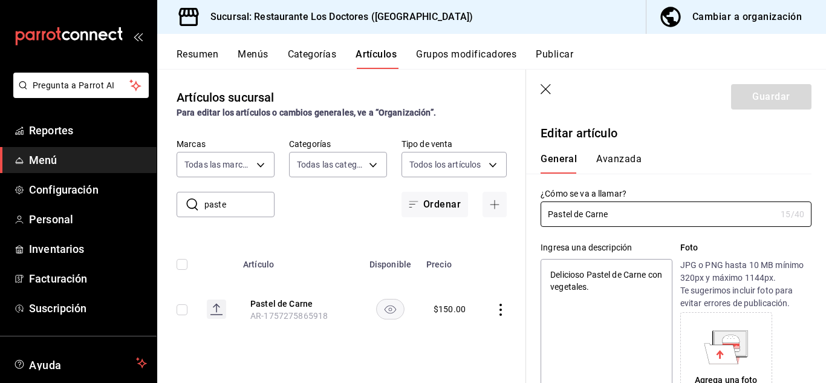
type textarea "x"
type input "$150.00"
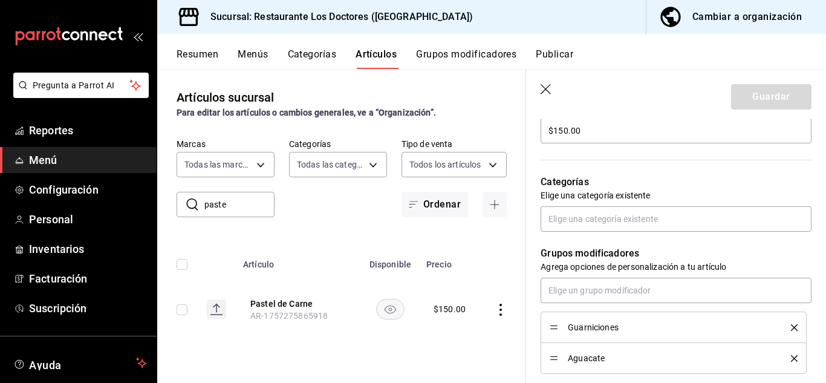
scroll to position [382, 0]
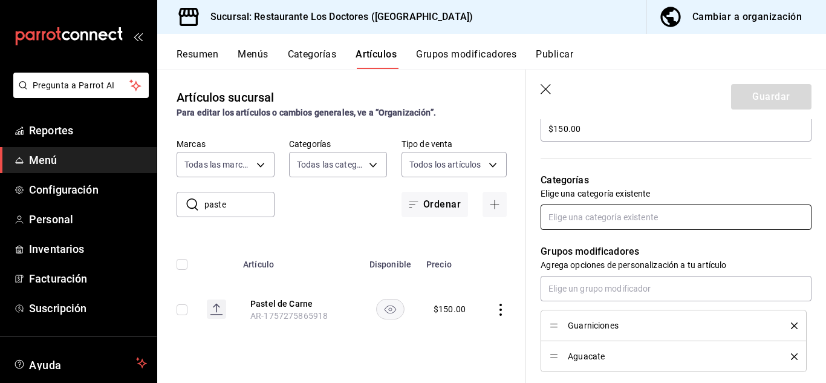
click at [616, 221] on input "text" at bounding box center [676, 216] width 271 height 25
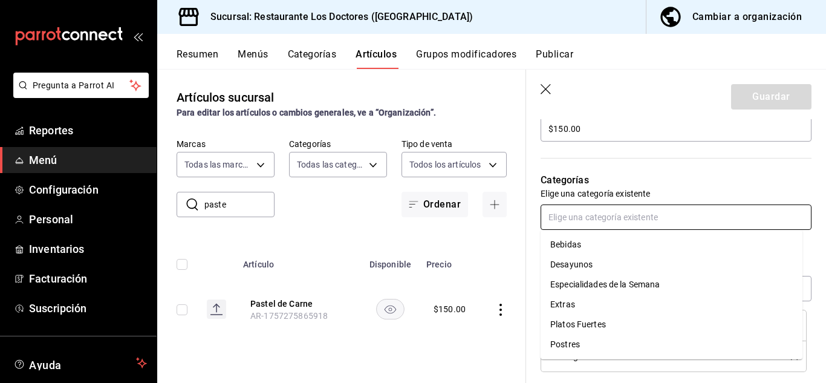
click at [612, 287] on li "Especialidades de la Semana" at bounding box center [672, 285] width 262 height 20
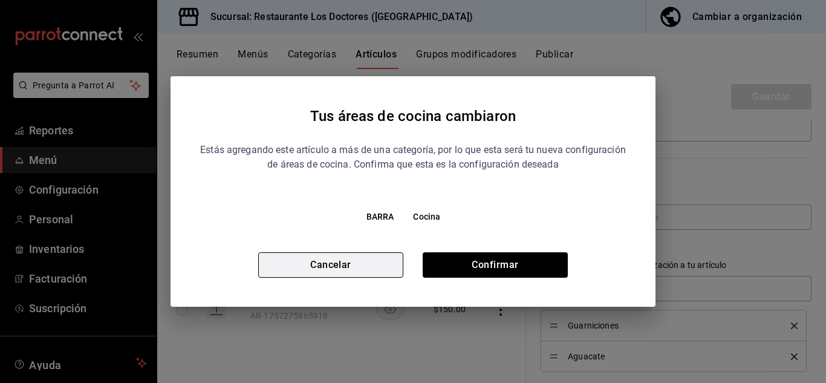
click at [349, 262] on button "Cancelar" at bounding box center [330, 264] width 145 height 25
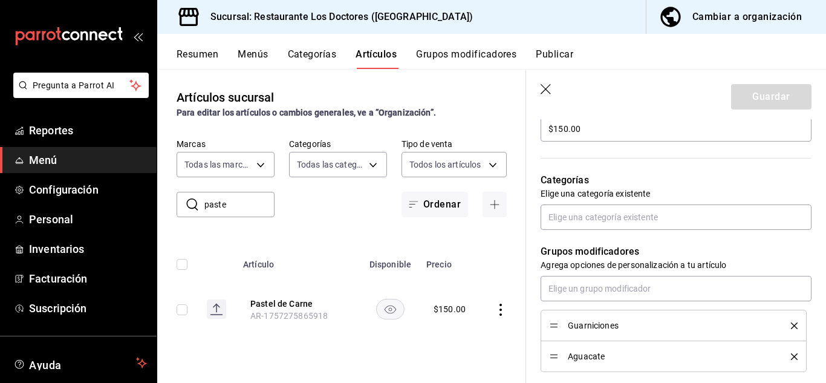
click at [502, 305] on icon "actions" at bounding box center [501, 310] width 12 height 12
click at [453, 301] on span "Editar" at bounding box center [464, 301] width 31 height 13
type textarea "x"
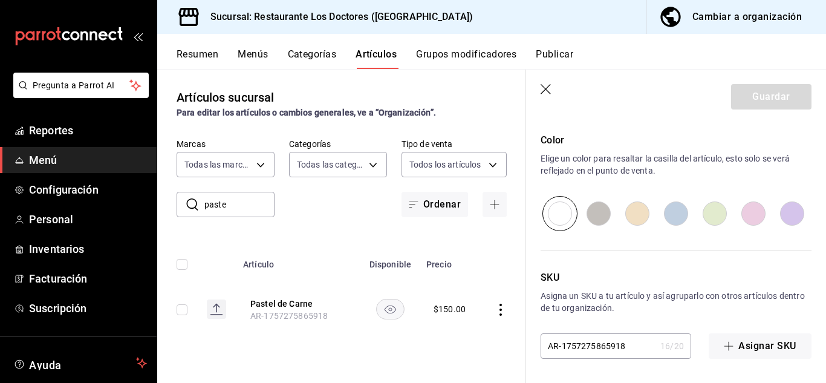
scroll to position [0, 0]
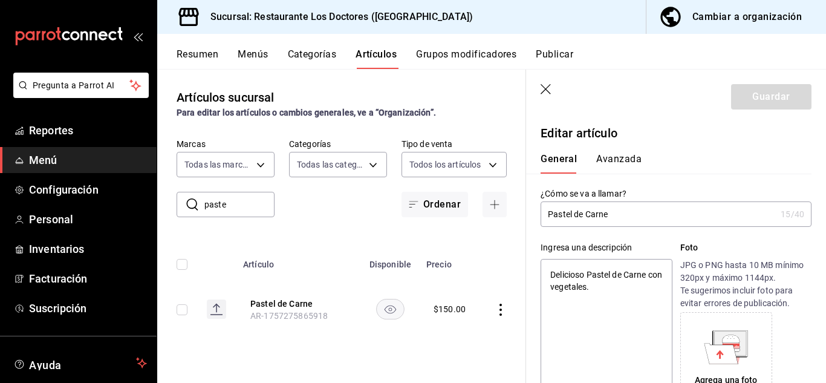
click at [824, 26] on div "Sucursal: Restaurante Los Doctores ([GEOGRAPHIC_DATA]) Cambiar a organización" at bounding box center [491, 17] width 669 height 34
click at [316, 50] on button "Categorías" at bounding box center [312, 58] width 49 height 21
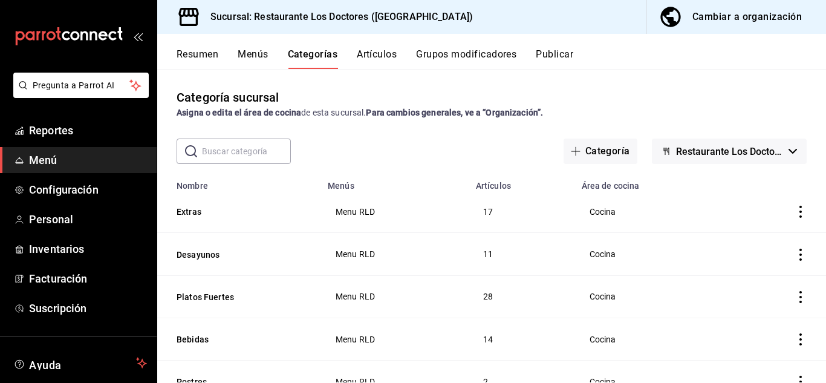
click at [711, 148] on span "Restaurante Los Doctores - [GEOGRAPHIC_DATA]" at bounding box center [730, 151] width 108 height 11
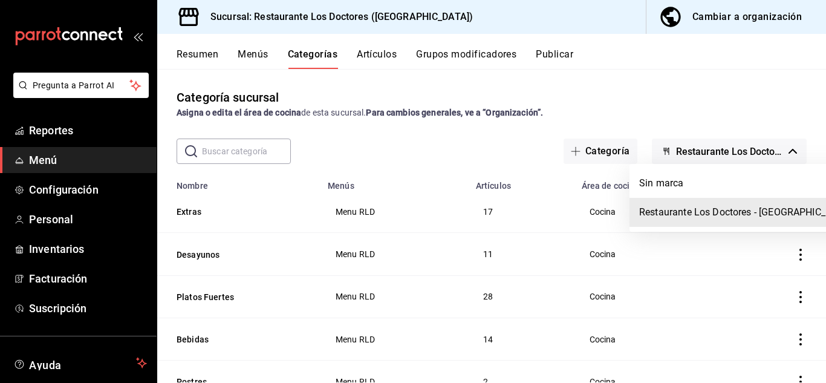
click at [709, 213] on li "Restaurante Los Doctores - [GEOGRAPHIC_DATA]" at bounding box center [746, 212] width 232 height 29
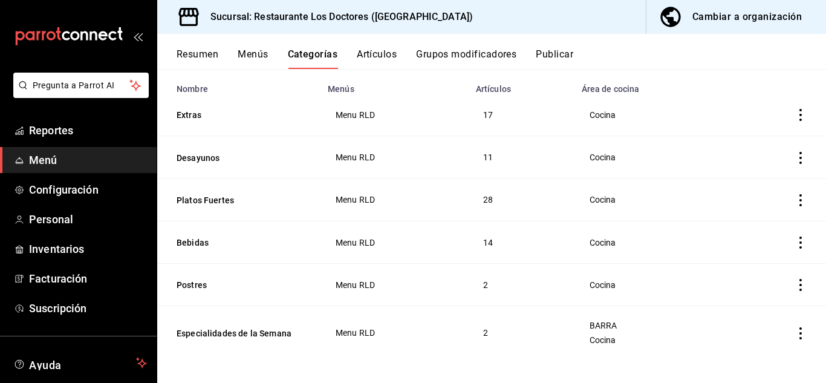
scroll to position [100, 0]
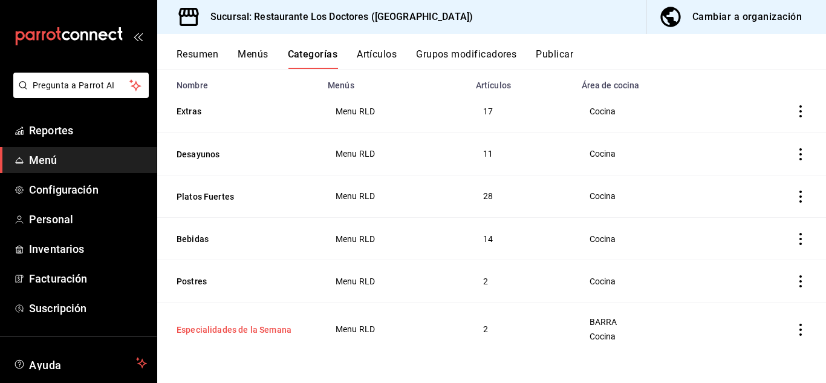
click at [255, 327] on button "Especialidades de la Semana" at bounding box center [237, 330] width 121 height 12
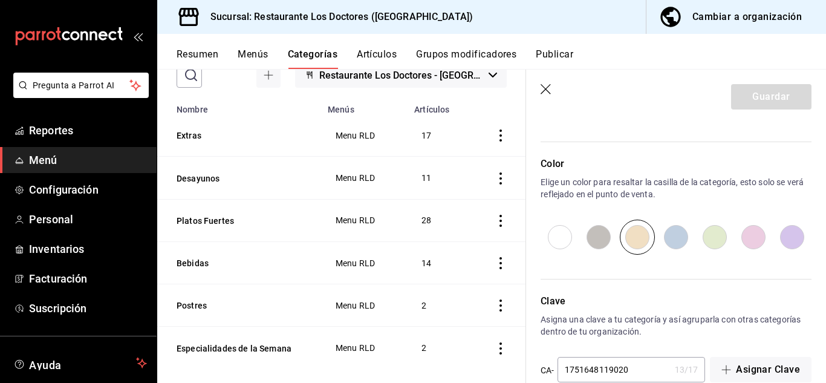
scroll to position [478, 0]
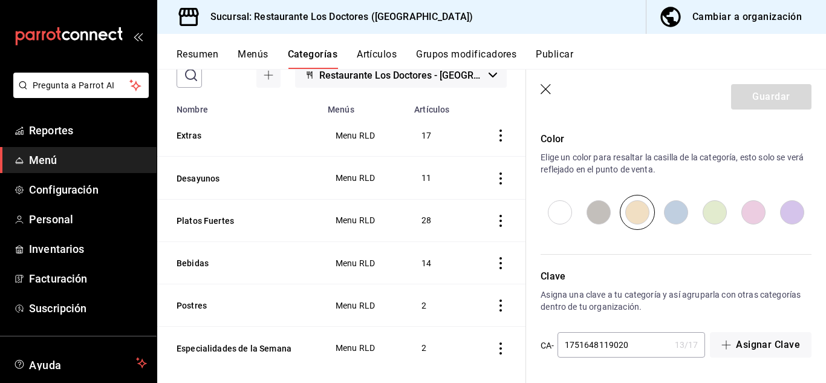
click at [373, 52] on button "Artículos" at bounding box center [377, 58] width 40 height 21
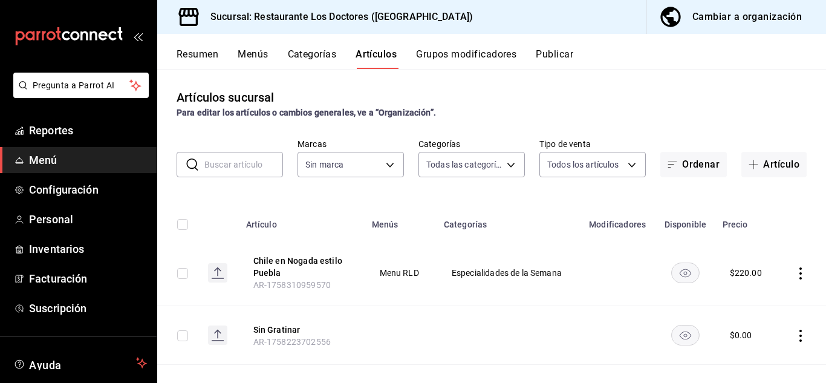
type input "112654bd-fa99-4262-a923-ef79bb8ad4bd,f0cfff11-ebac-47df-a9c2-480b83bfc72e,38dc8…"
type input "269702e0-5912-4416-965b-3ce4215a42b7"
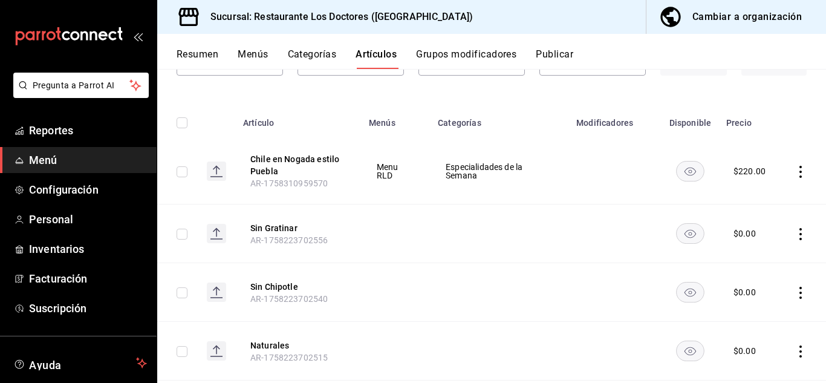
scroll to position [117, 0]
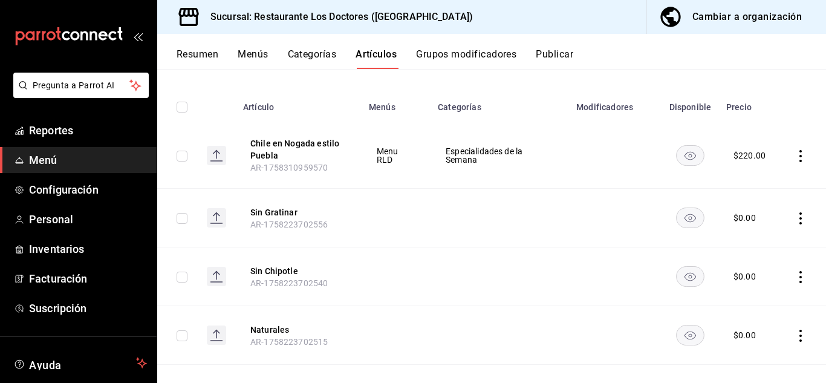
click at [220, 154] on rect at bounding box center [216, 155] width 19 height 19
click at [795, 160] on icon "actions" at bounding box center [801, 156] width 12 height 12
drag, startPoint x: 823, startPoint y: 102, endPoint x: 821, endPoint y: 64, distance: 38.1
click at [821, 64] on div at bounding box center [413, 191] width 826 height 383
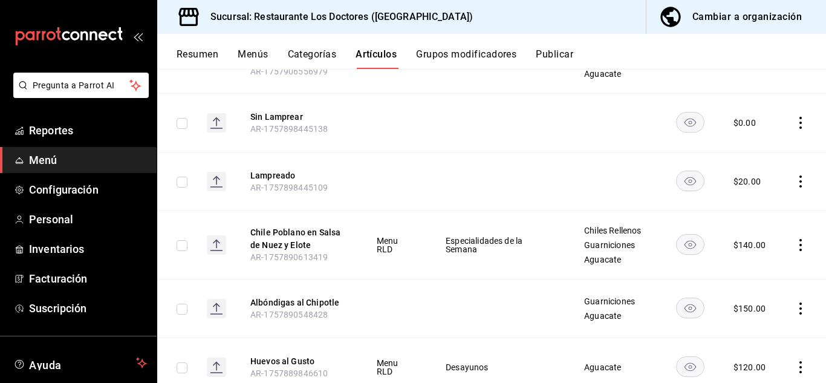
scroll to position [2552, 0]
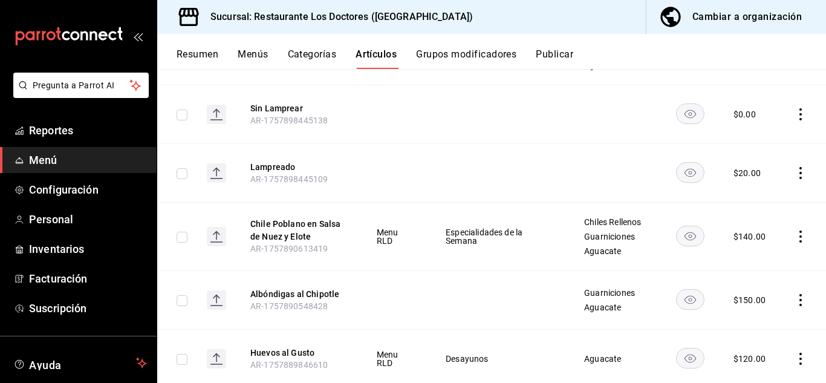
click at [800, 294] on icon "actions" at bounding box center [801, 300] width 2 height 12
click at [742, 296] on span "Editar" at bounding box center [755, 301] width 31 height 13
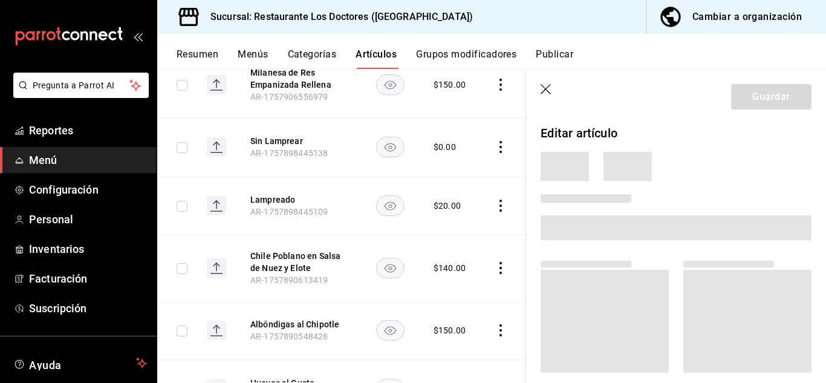
scroll to position [2547, 0]
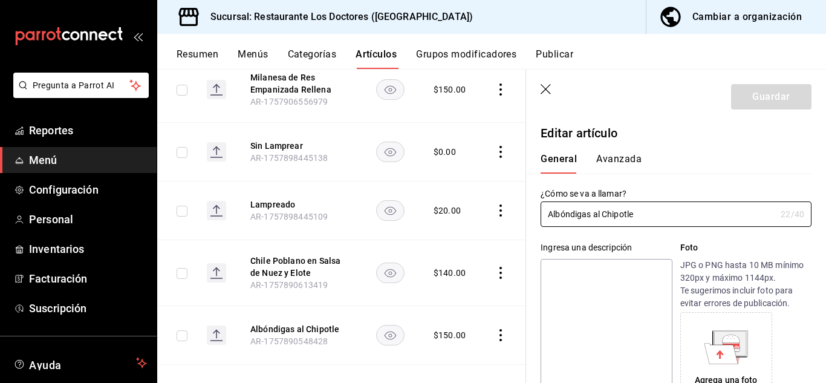
type input "$150.00"
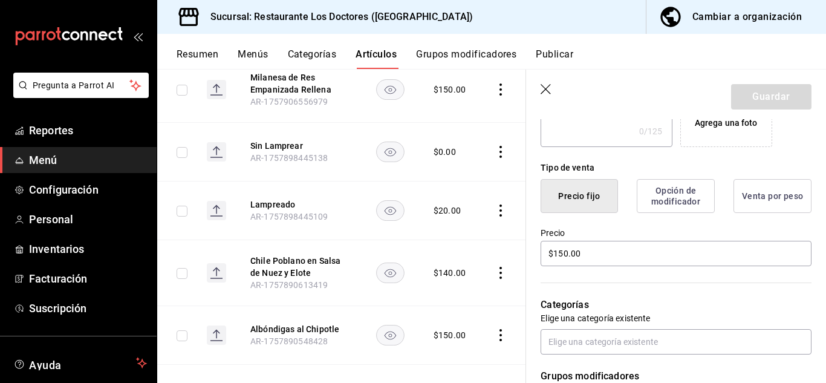
scroll to position [0, 0]
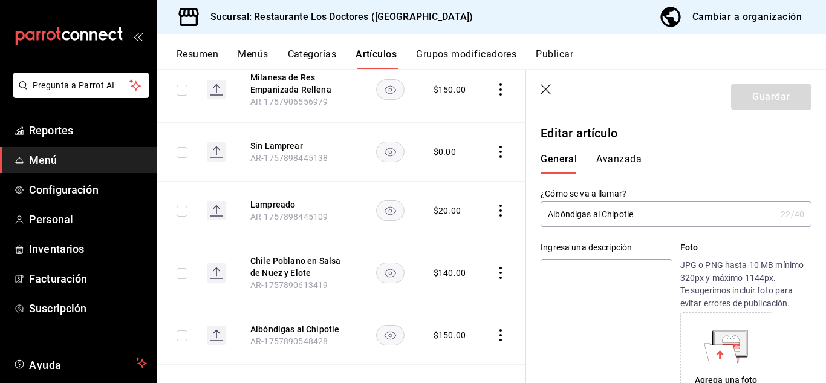
click at [752, 21] on div "Cambiar a organización" at bounding box center [747, 16] width 109 height 17
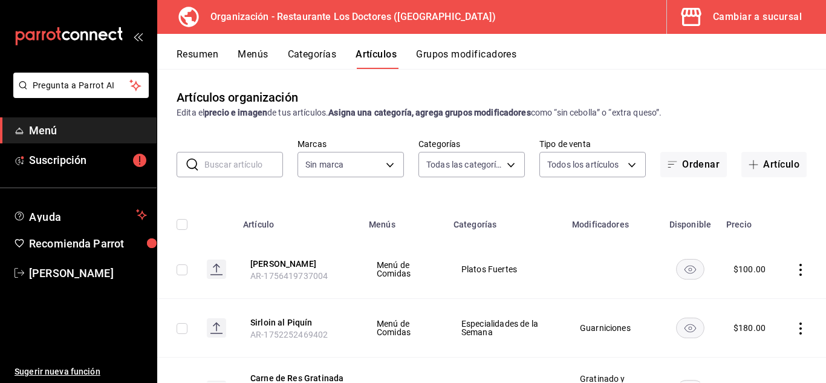
type input "4b05a131-fde2-4602-aae4-0f5a2a88d992,2243d5bf-766f-4120-ac85-870ae7c5ade9,3bc51…"
type input "f185c012-62ea-4a96-a226-6f73bbf26926"
click at [254, 165] on input "text" at bounding box center [243, 164] width 79 height 24
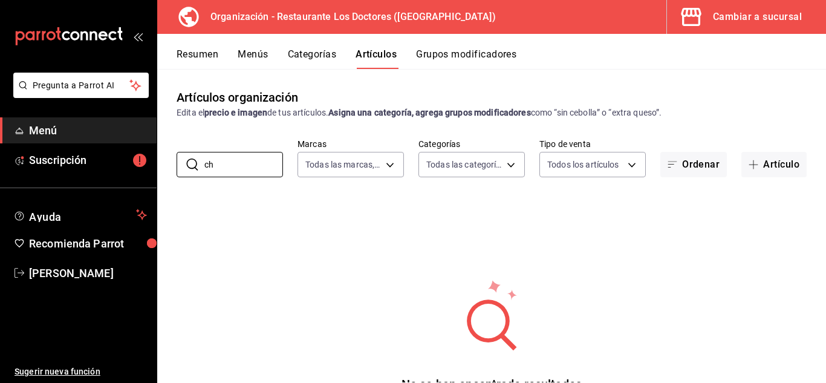
type input "c"
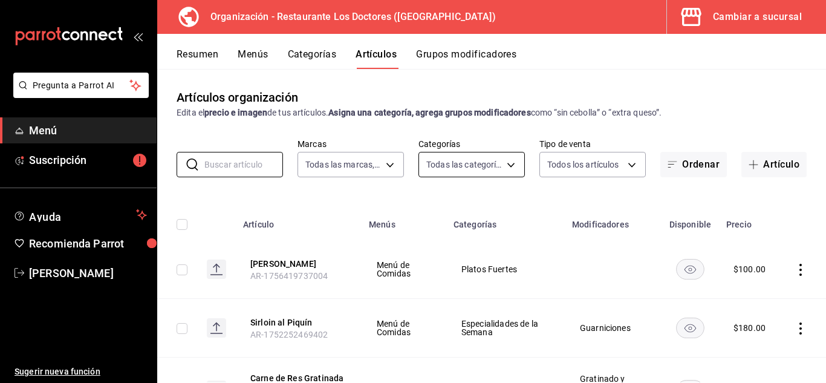
click at [455, 166] on body "Pregunta a Parrot AI Menú Suscripción Ayuda Recomienda Parrot [PERSON_NAME] Sug…" at bounding box center [413, 191] width 826 height 383
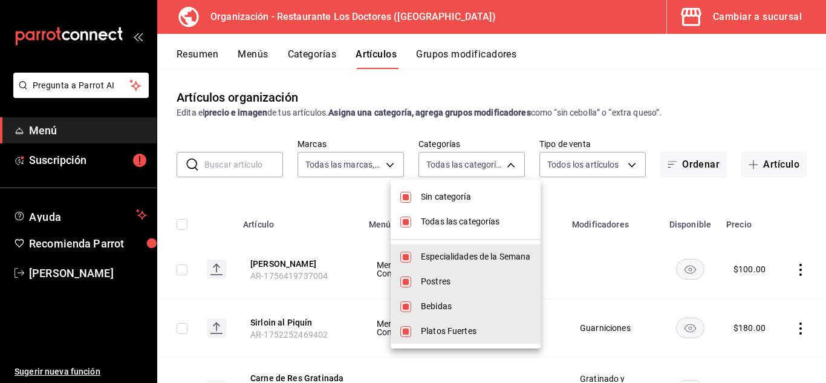
click at [457, 165] on div at bounding box center [413, 191] width 826 height 383
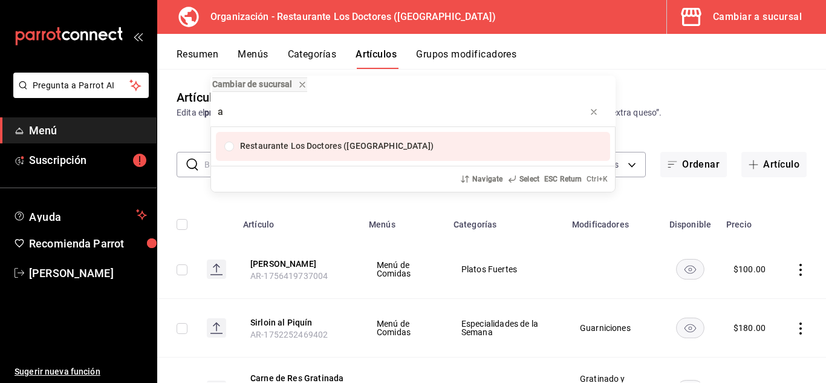
type input "a"
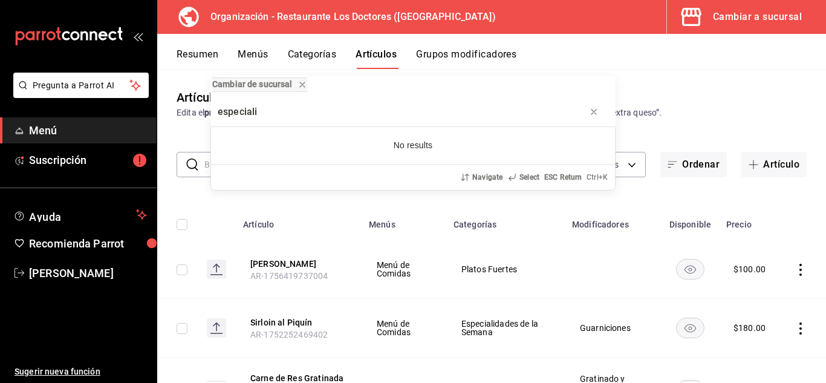
type input "especiali"
click at [577, 45] on div "Cambiar de sucursal especiali No results Navigate Select ESC Return Ctrl+ K" at bounding box center [413, 191] width 826 height 383
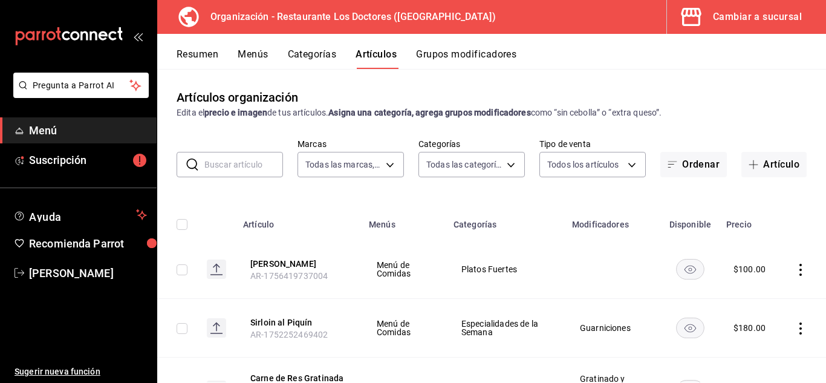
click at [746, 20] on div "Cambiar a sucursal" at bounding box center [757, 16] width 89 height 17
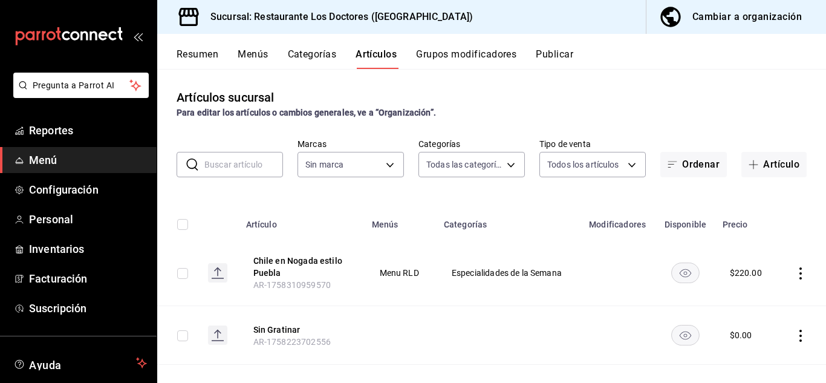
type input "112654bd-fa99-4262-a923-ef79bb8ad4bd,f0cfff11-ebac-47df-a9c2-480b83bfc72e,38dc8…"
type input "269702e0-5912-4416-965b-3ce4215a42b7"
click at [723, 19] on div "Cambiar a organización" at bounding box center [747, 16] width 109 height 17
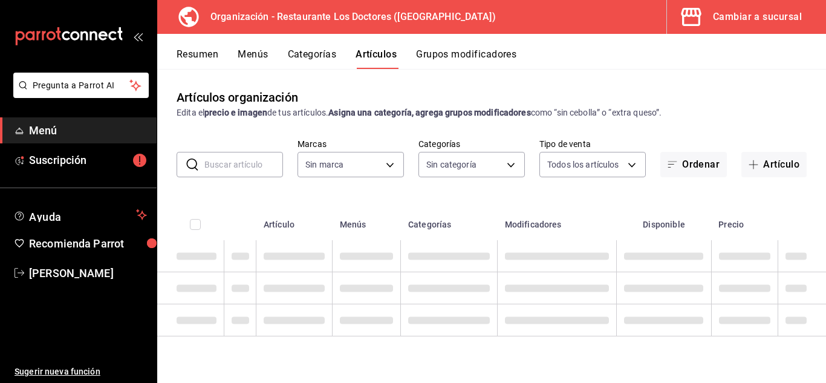
click at [326, 56] on button "Categorías" at bounding box center [312, 58] width 49 height 21
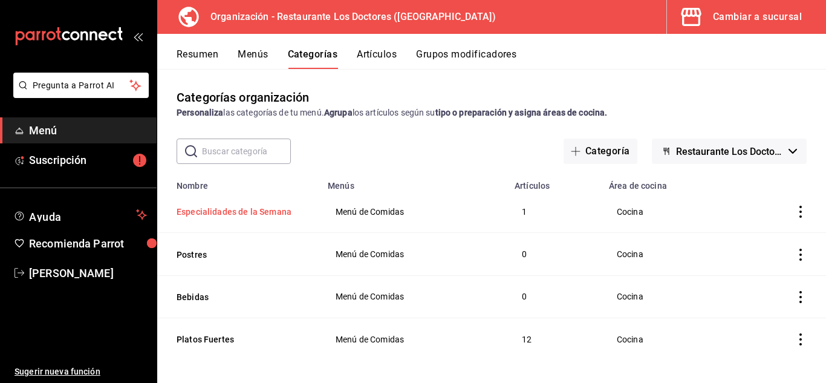
click at [246, 213] on button "Especialidades de la Semana" at bounding box center [237, 212] width 121 height 12
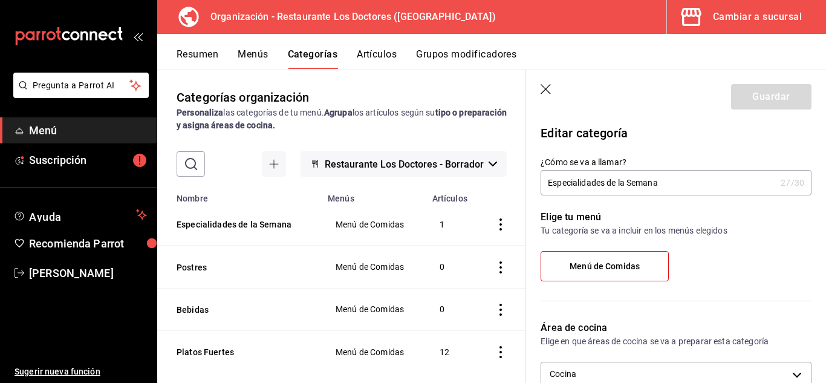
click at [457, 167] on span "Restaurante Los Doctores - Borrador" at bounding box center [404, 163] width 159 height 11
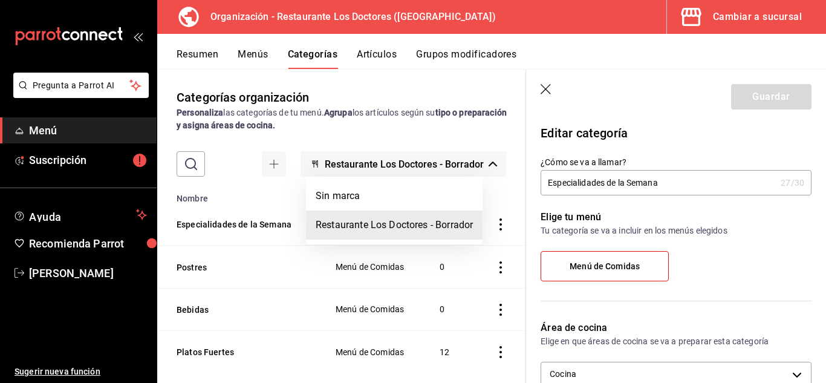
click at [420, 127] on div at bounding box center [413, 191] width 826 height 383
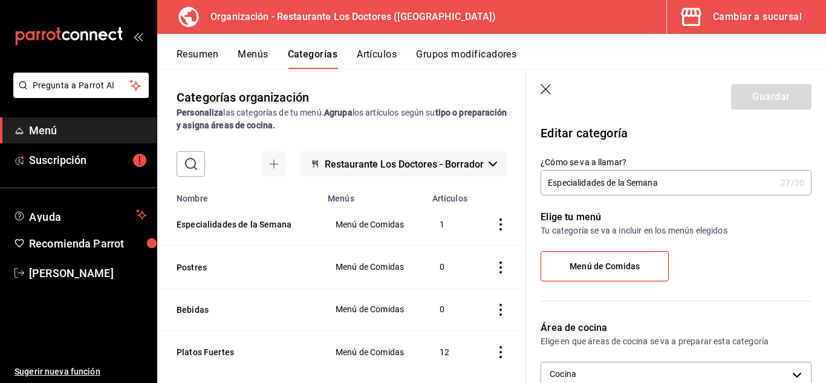
click at [718, 8] on div "Cambiar a sucursal" at bounding box center [757, 16] width 89 height 17
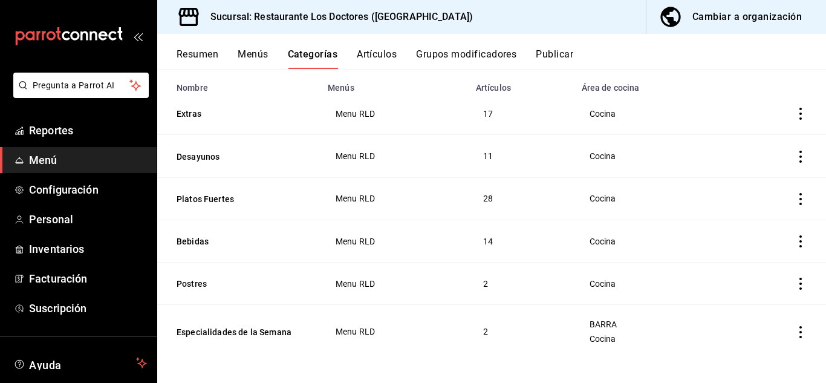
scroll to position [100, 0]
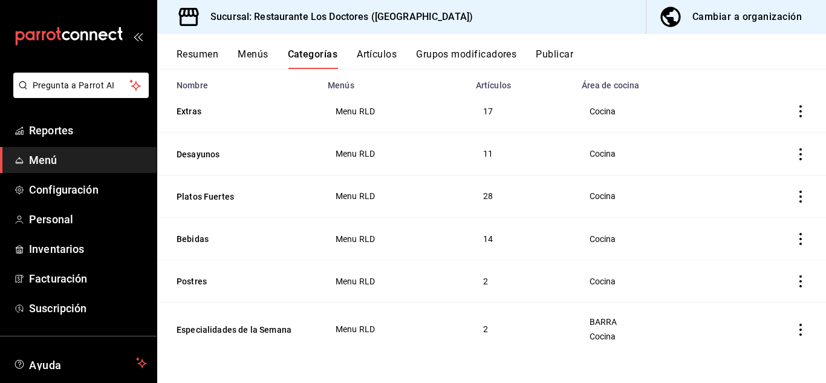
click at [262, 58] on button "Menús" at bounding box center [253, 58] width 30 height 21
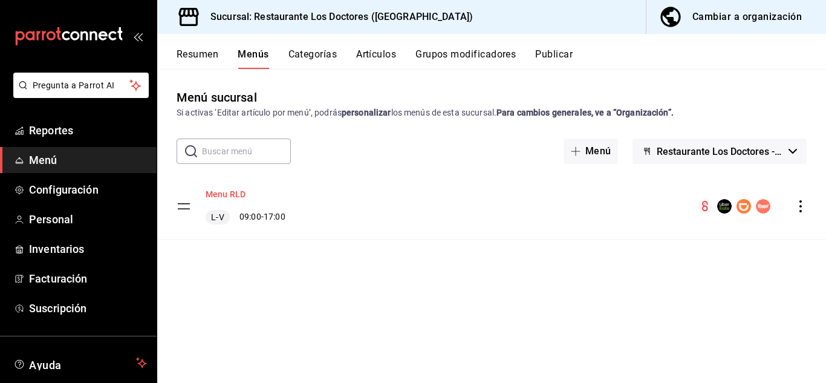
click at [229, 197] on button "Menu RLD" at bounding box center [226, 194] width 40 height 12
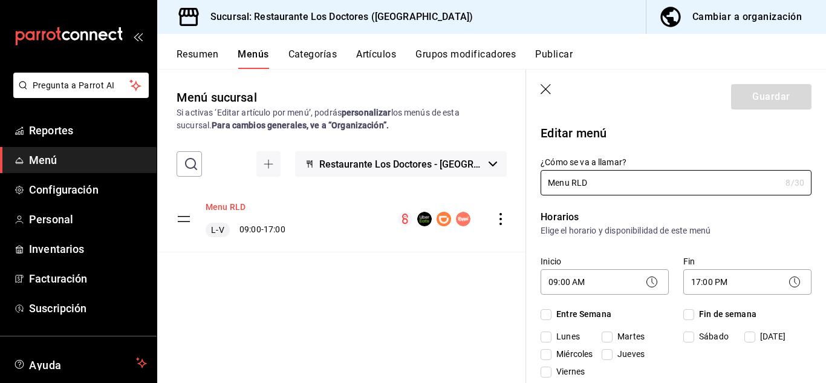
checkbox input "true"
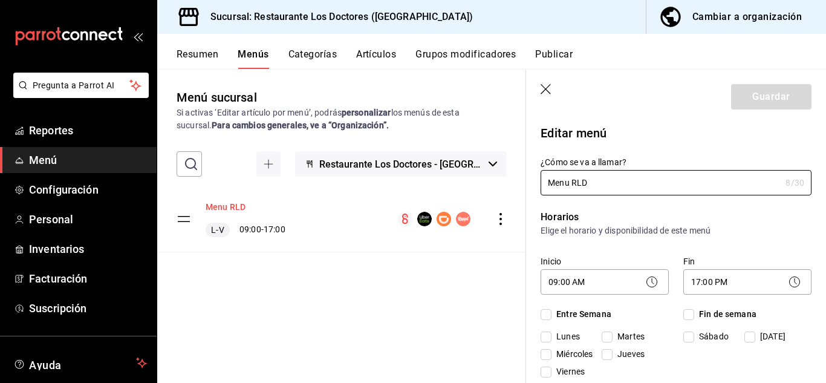
checkbox input "true"
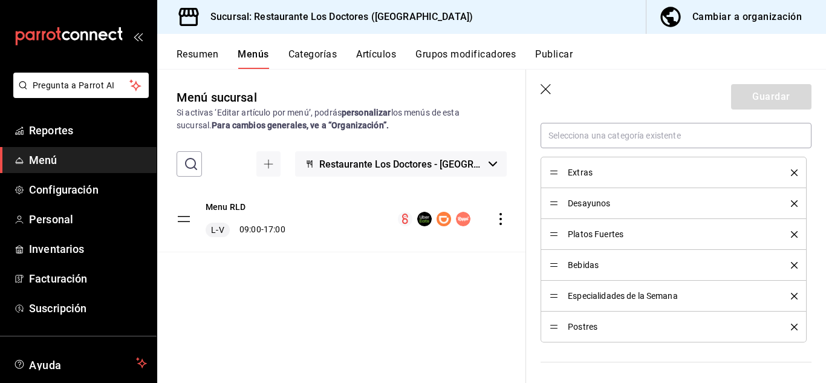
scroll to position [357, 0]
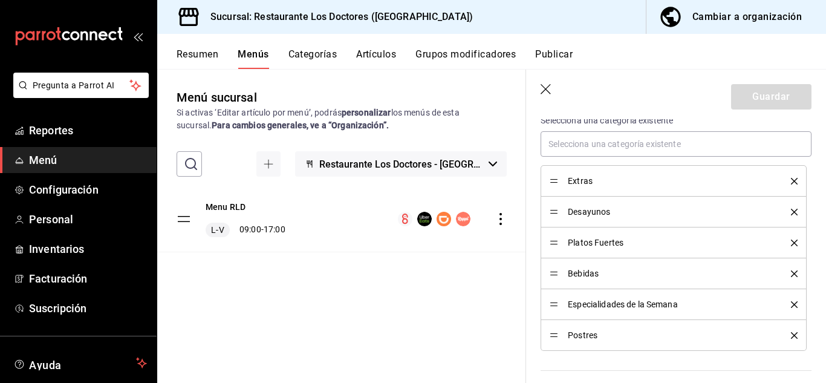
click at [497, 221] on icon "actions" at bounding box center [501, 219] width 12 height 12
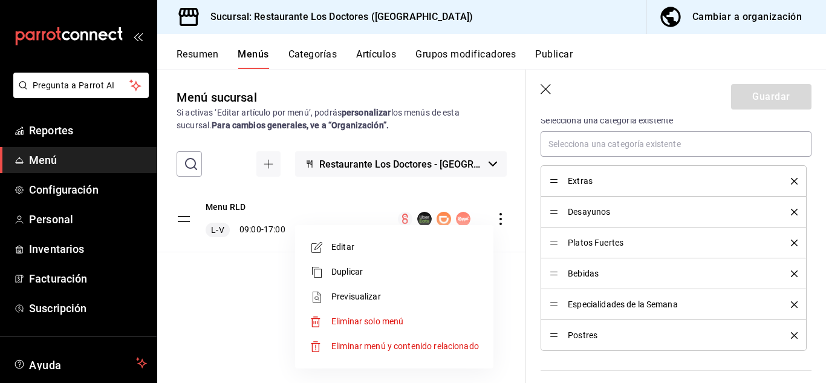
click at [657, 299] on div at bounding box center [413, 191] width 826 height 383
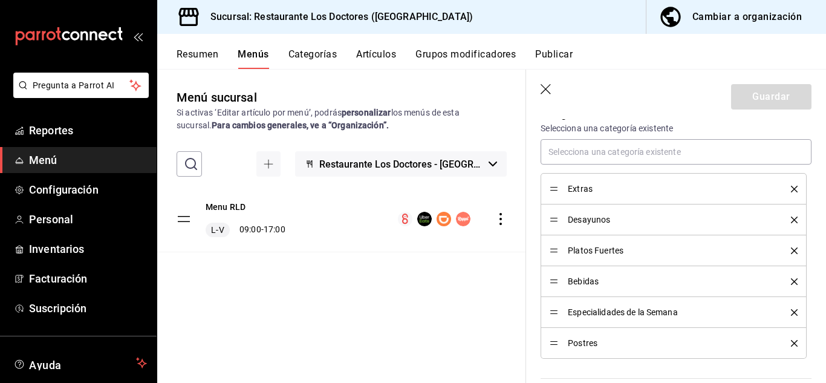
scroll to position [0, 0]
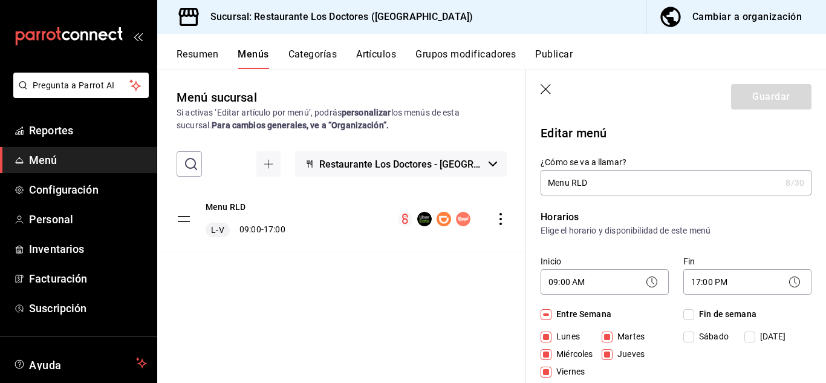
click at [181, 220] on tbody "Menu RLD L-V 09:00 - 17:00" at bounding box center [341, 219] width 369 height 66
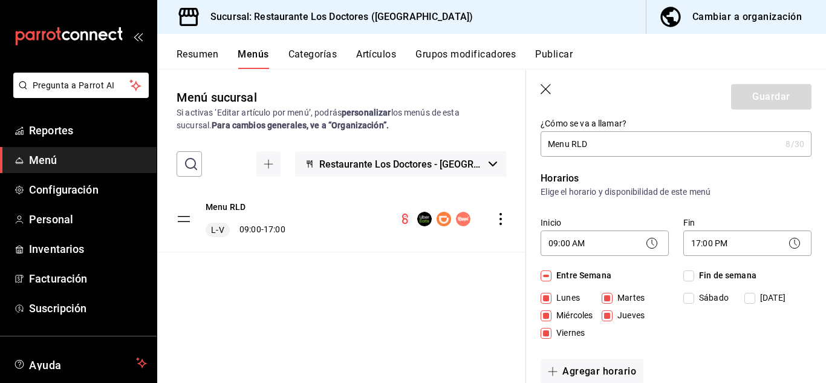
scroll to position [36, 0]
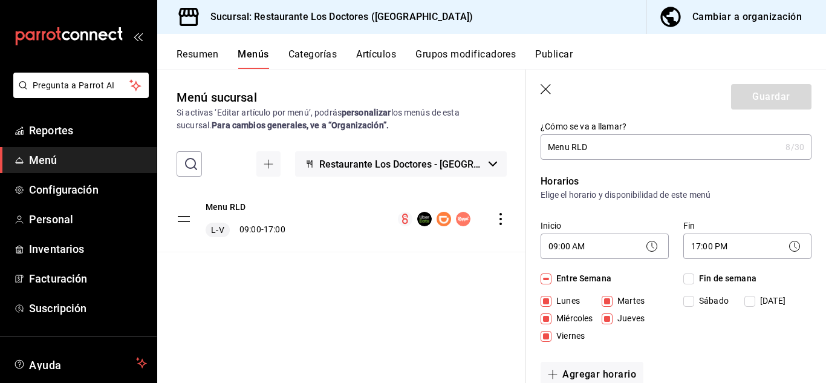
click at [316, 48] on div "Resumen Menús Categorías Artículos Grupos modificadores Publicar" at bounding box center [491, 51] width 669 height 35
click at [318, 56] on button "Categorías" at bounding box center [312, 58] width 49 height 21
